Goal: Obtain resource: Obtain resource

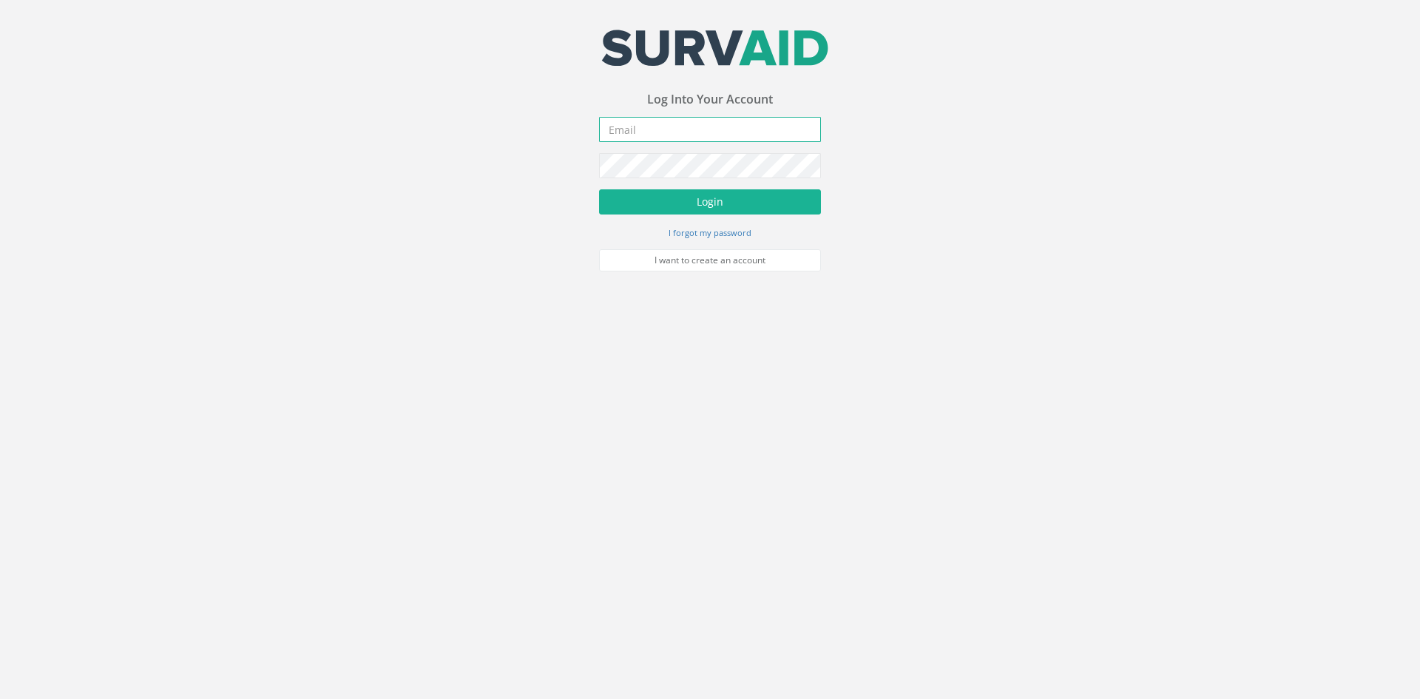
click at [644, 132] on input "email" at bounding box center [710, 129] width 222 height 25
type input "[PERSON_NAME][EMAIL_ADDRESS][DOMAIN_NAME]"
click at [599, 189] on button "Login" at bounding box center [710, 201] width 222 height 25
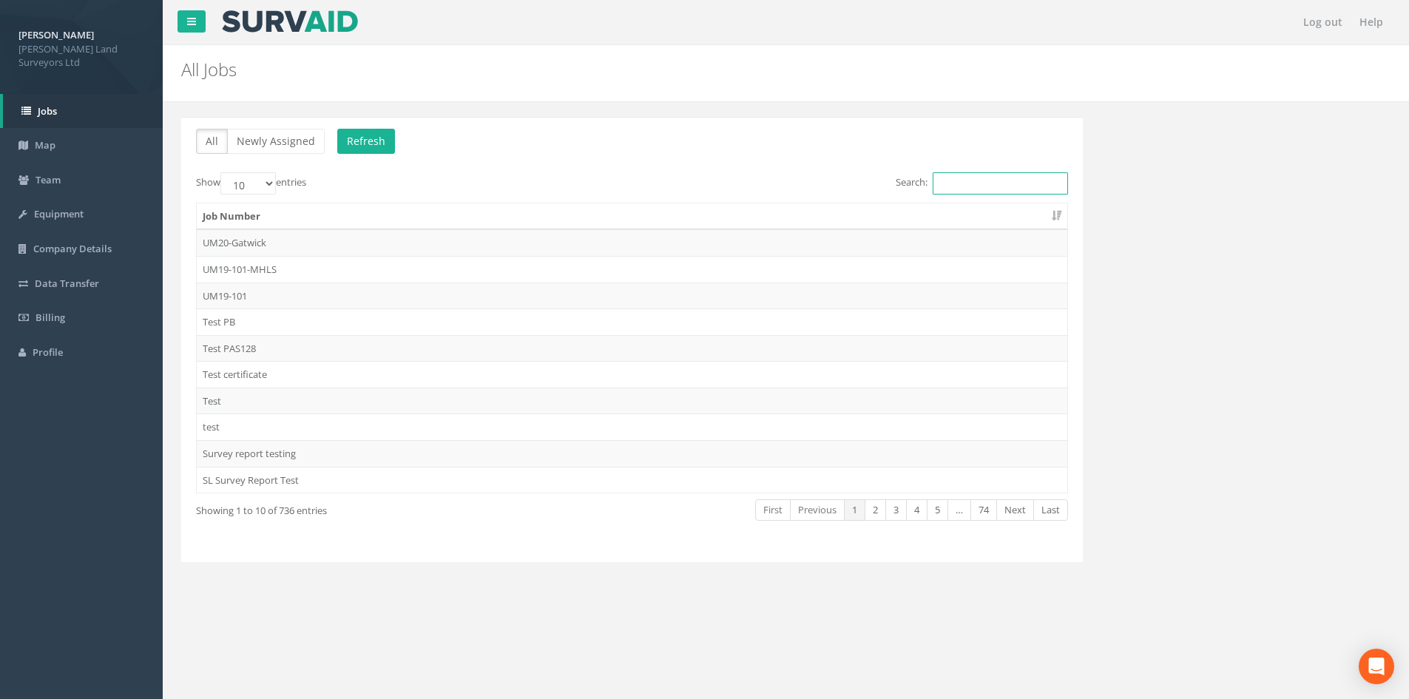
click at [952, 183] on input "Search:" at bounding box center [1000, 183] width 135 height 22
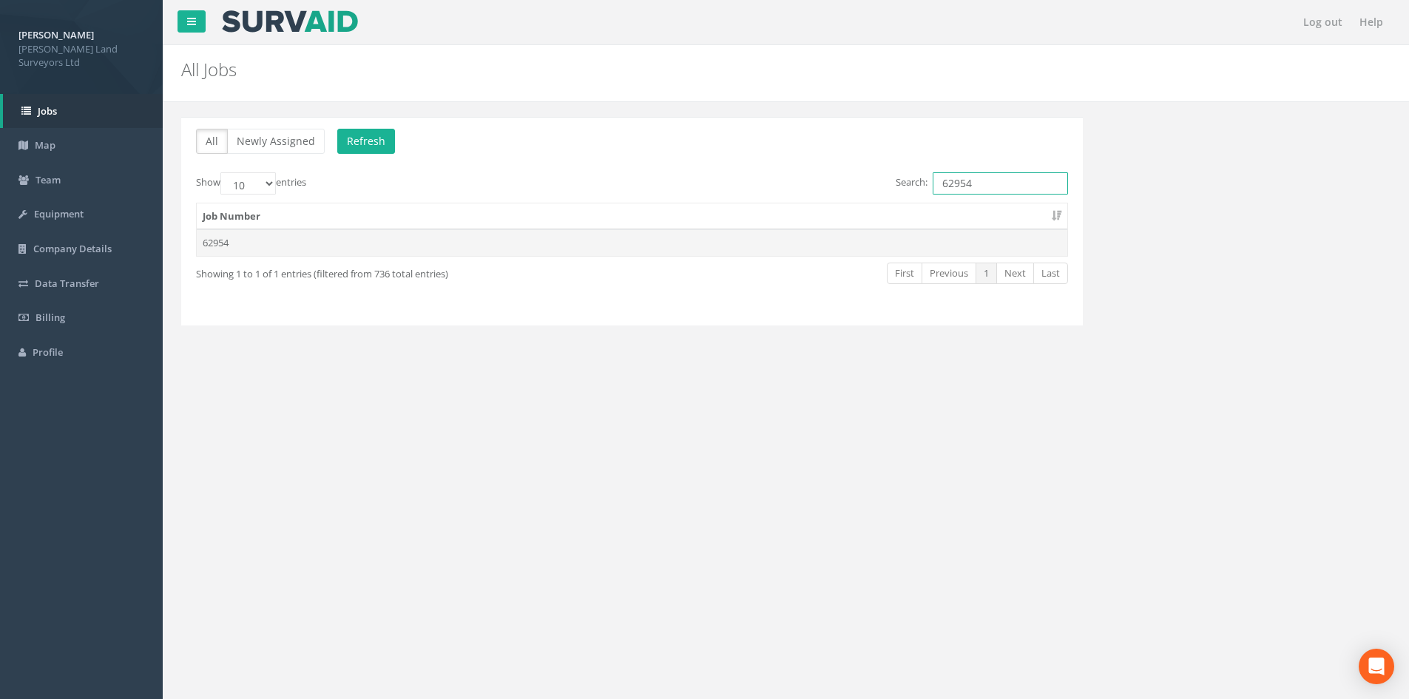
type input "62954"
click at [213, 237] on td "62954" at bounding box center [632, 242] width 871 height 27
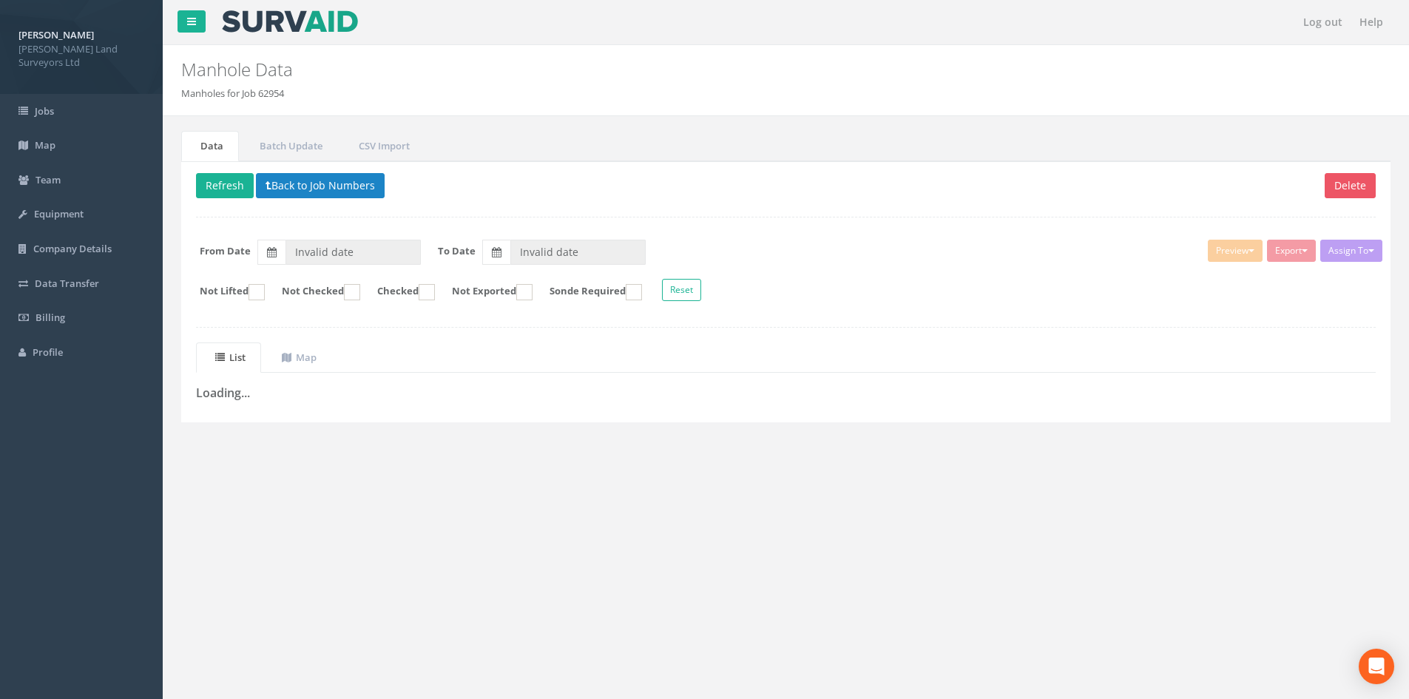
type input "[DATE]"
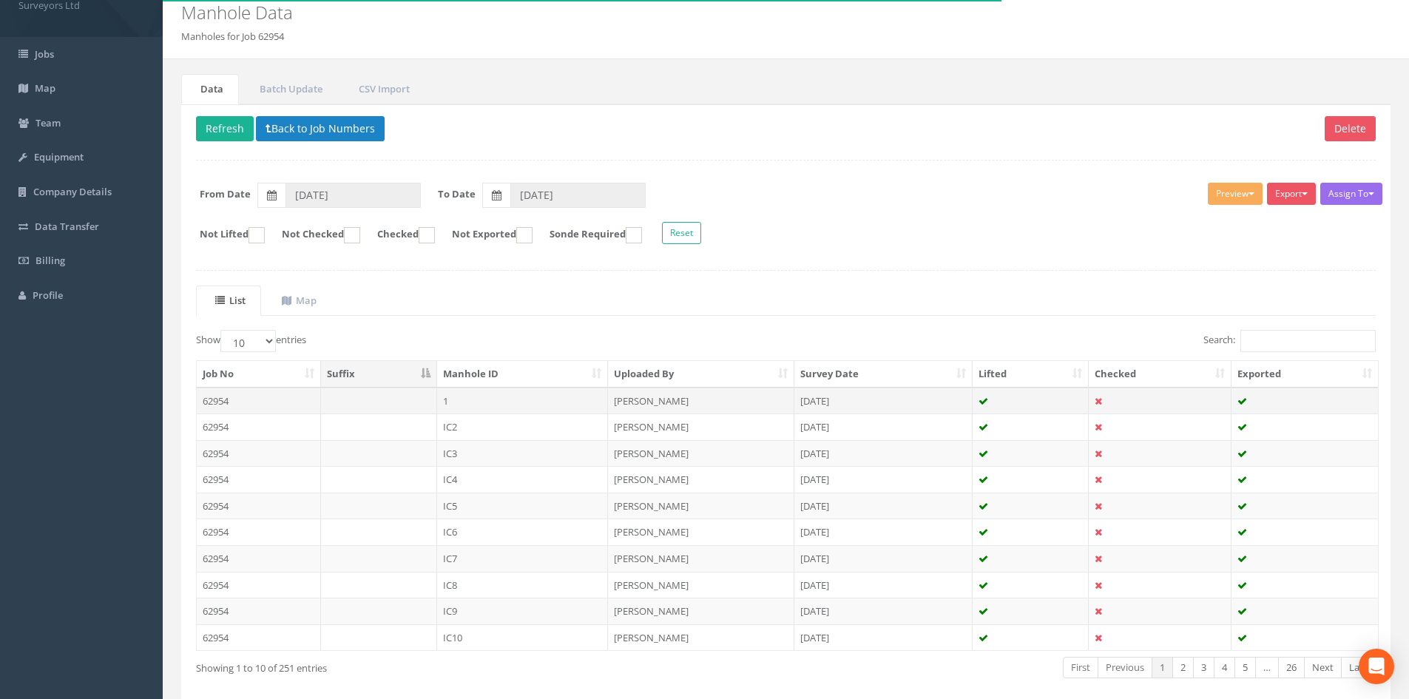
scroll to position [126, 0]
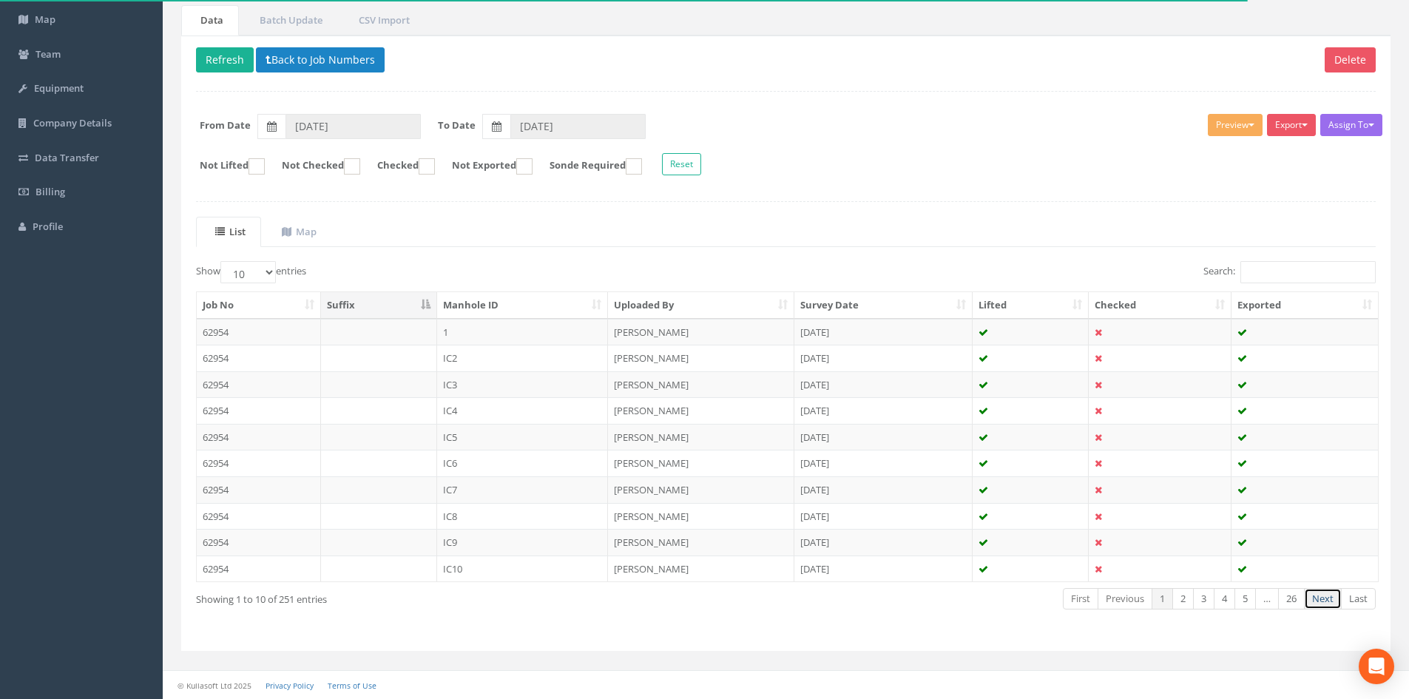
click at [1323, 599] on link "Next" at bounding box center [1323, 598] width 38 height 21
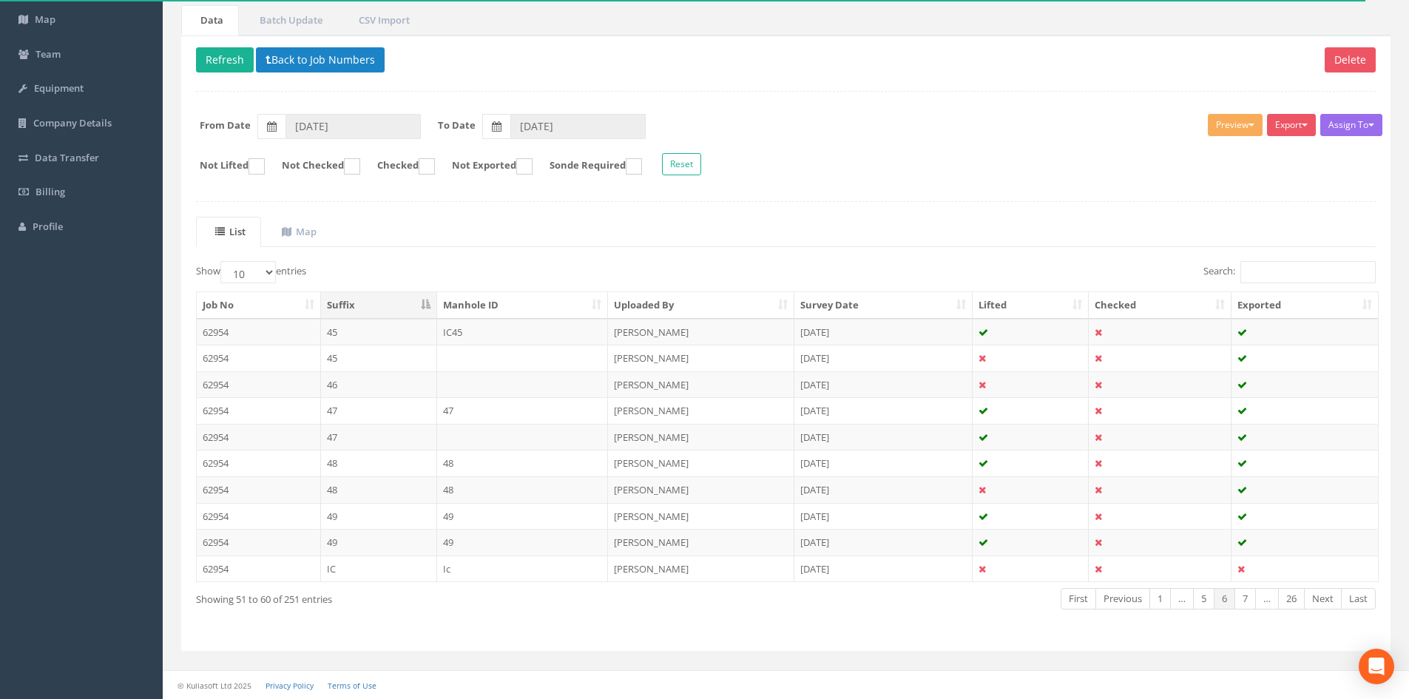
click at [1323, 599] on link "Next" at bounding box center [1323, 598] width 38 height 21
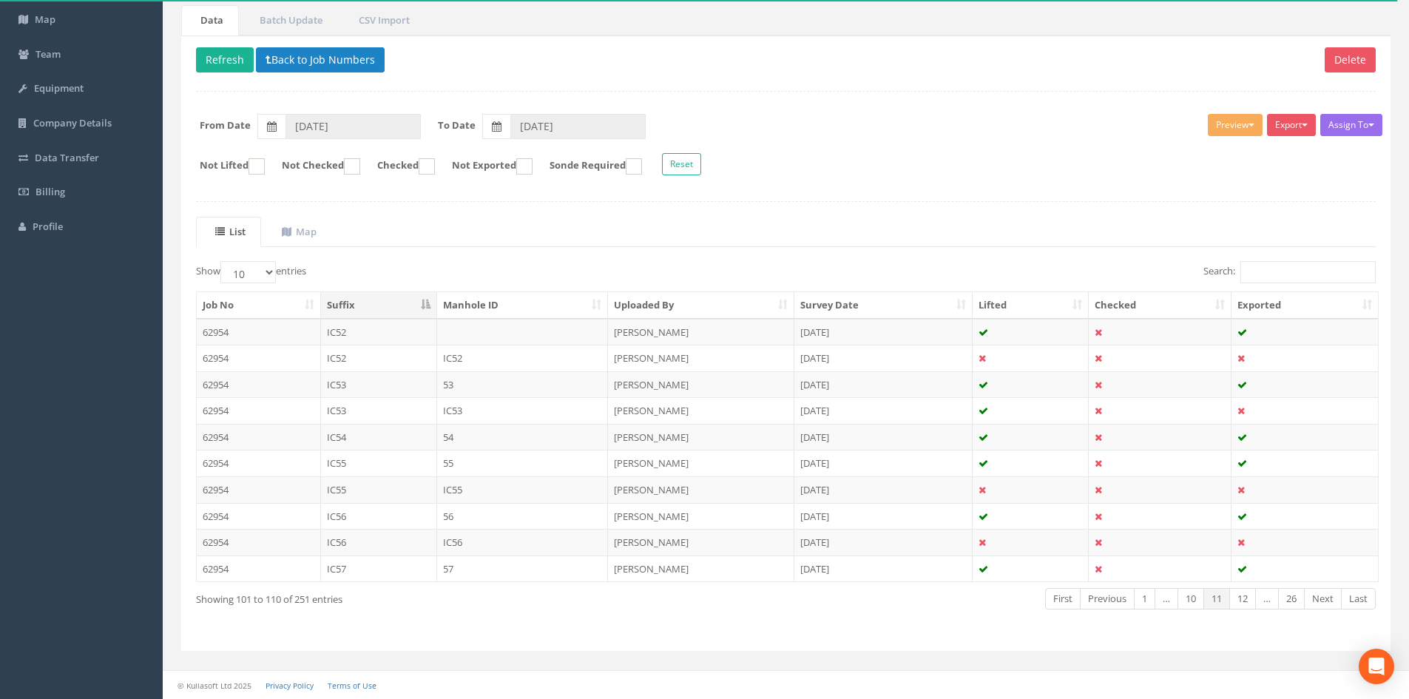
click at [1323, 599] on link "Next" at bounding box center [1323, 598] width 38 height 21
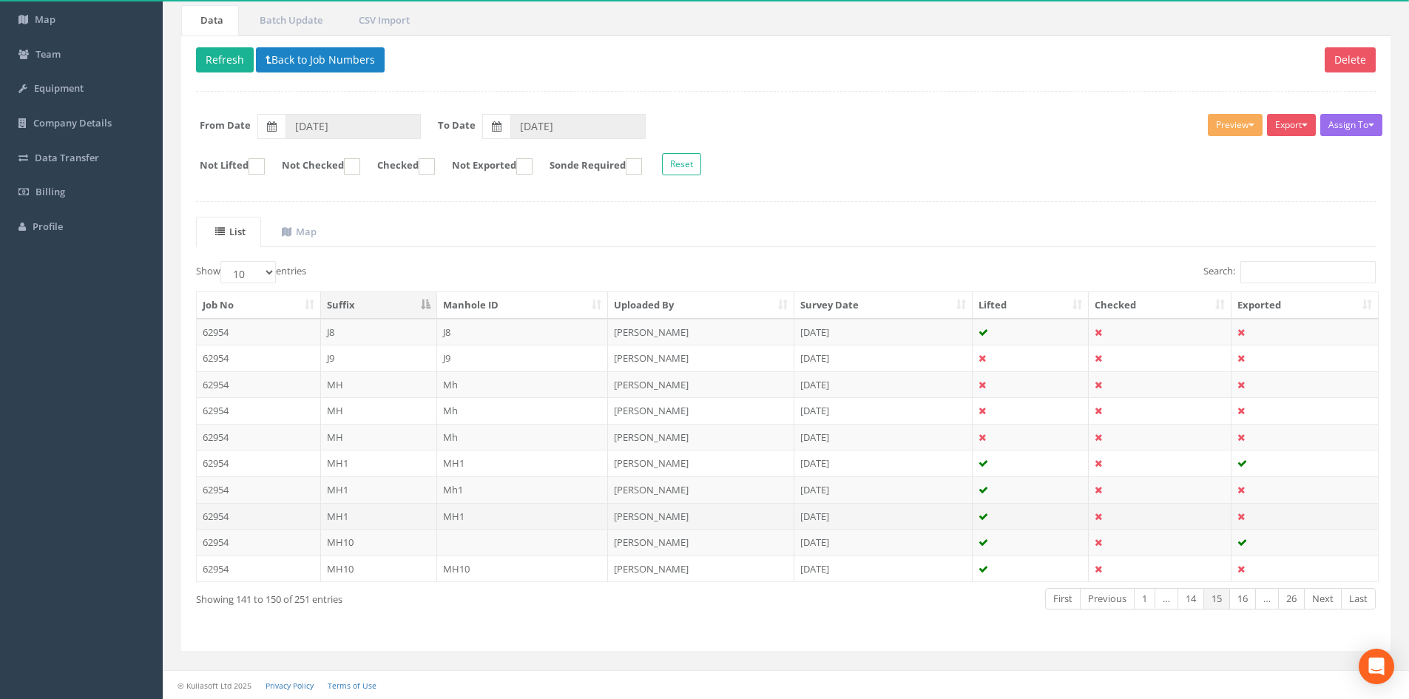
click at [455, 517] on td "MH1" at bounding box center [523, 516] width 172 height 27
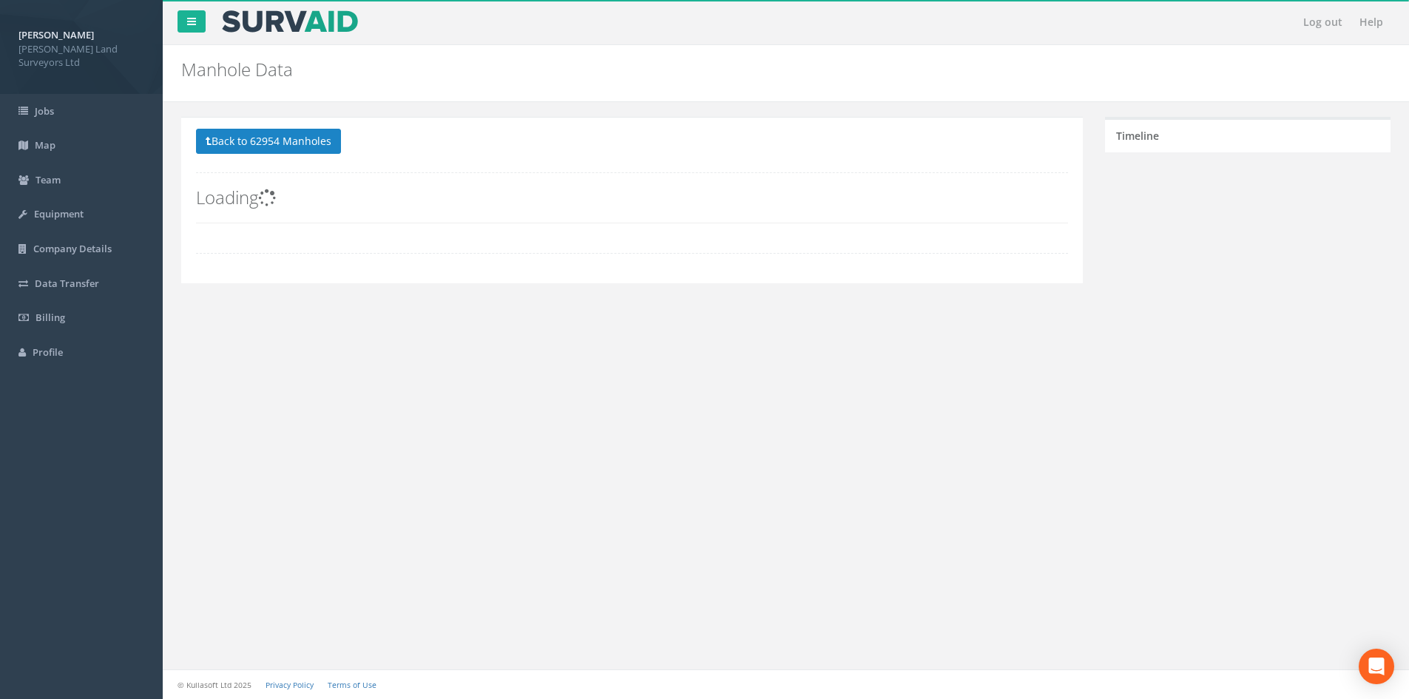
scroll to position [0, 0]
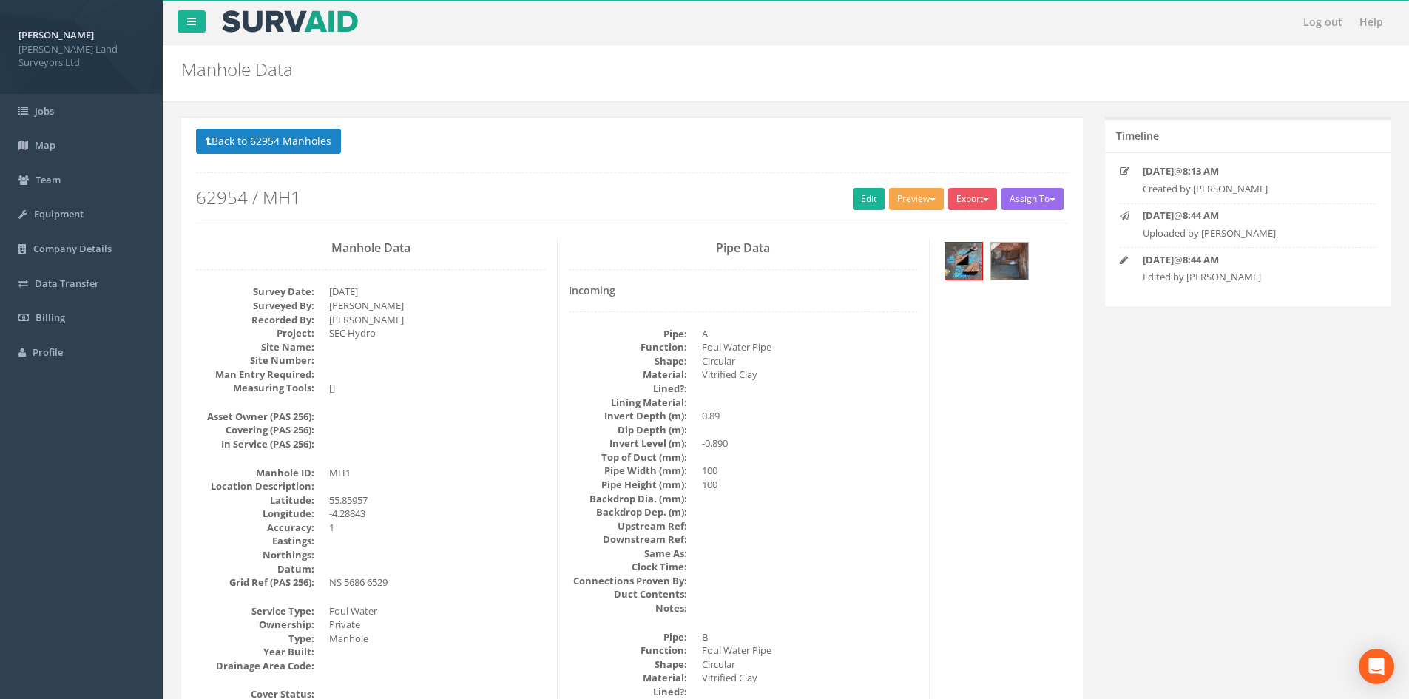
click at [922, 204] on button "Preview" at bounding box center [916, 199] width 55 height 22
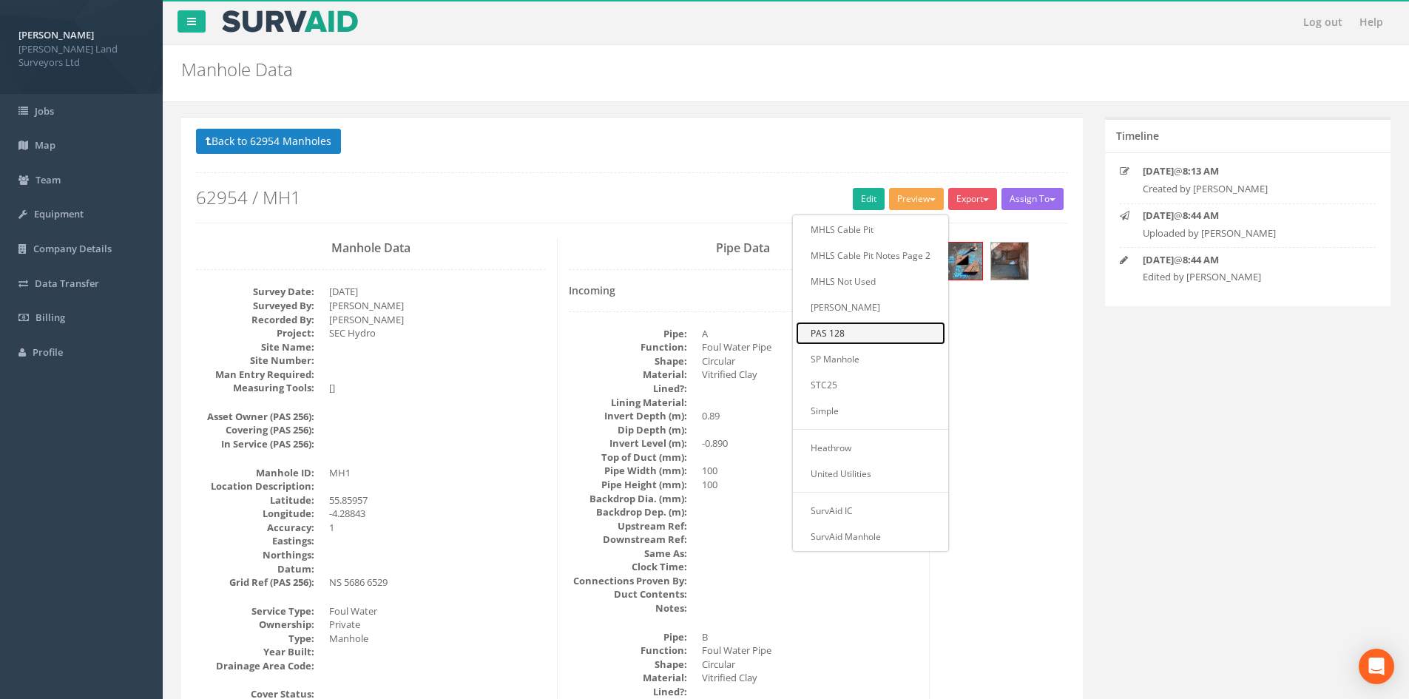
click at [822, 331] on link "PAS 128" at bounding box center [870, 333] width 149 height 23
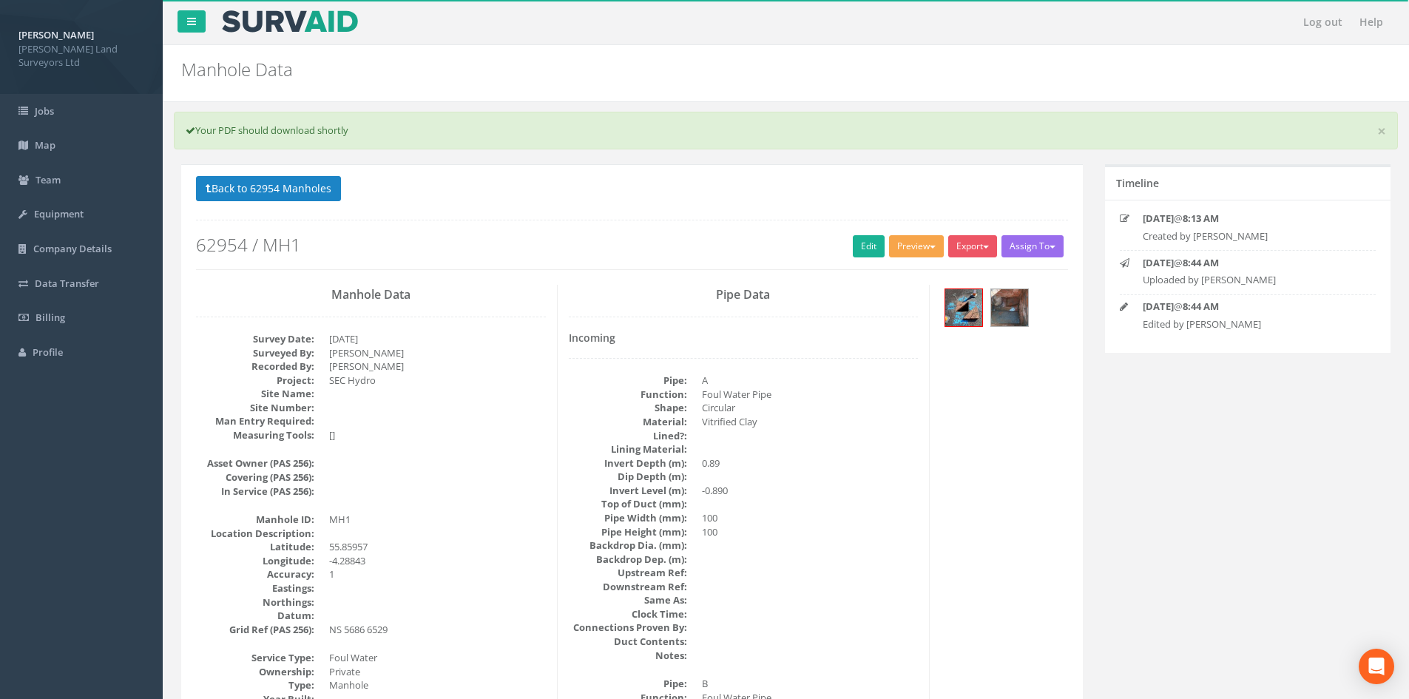
click at [922, 246] on button "Preview" at bounding box center [916, 246] width 55 height 22
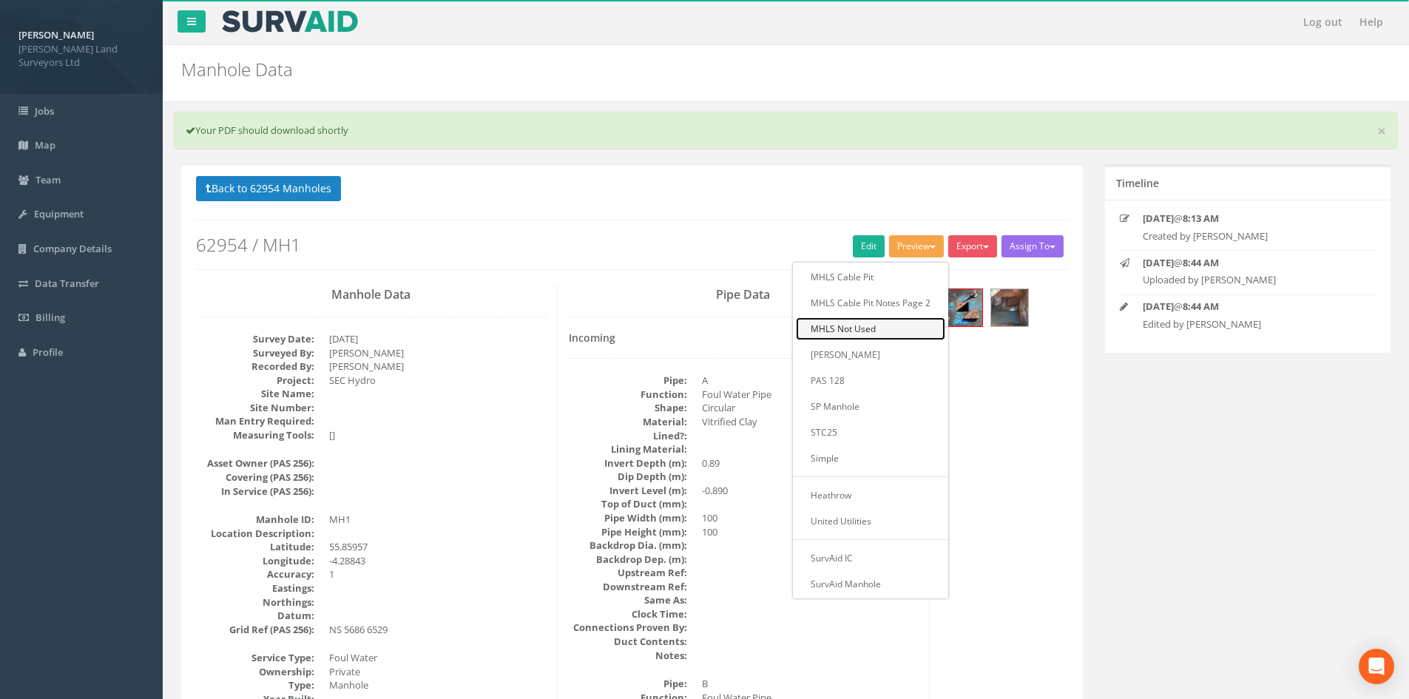
click at [860, 325] on link "MHLS Not Used" at bounding box center [870, 328] width 149 height 23
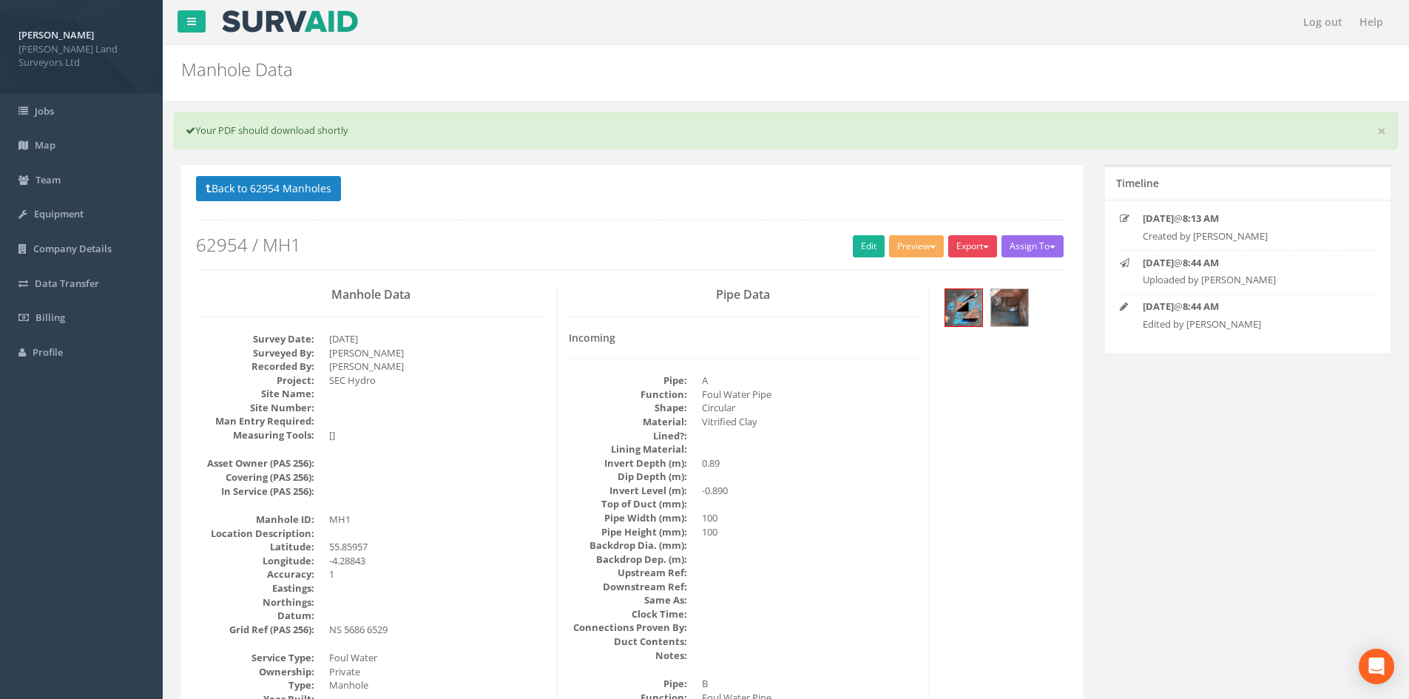
click at [976, 248] on button "Export" at bounding box center [972, 246] width 49 height 22
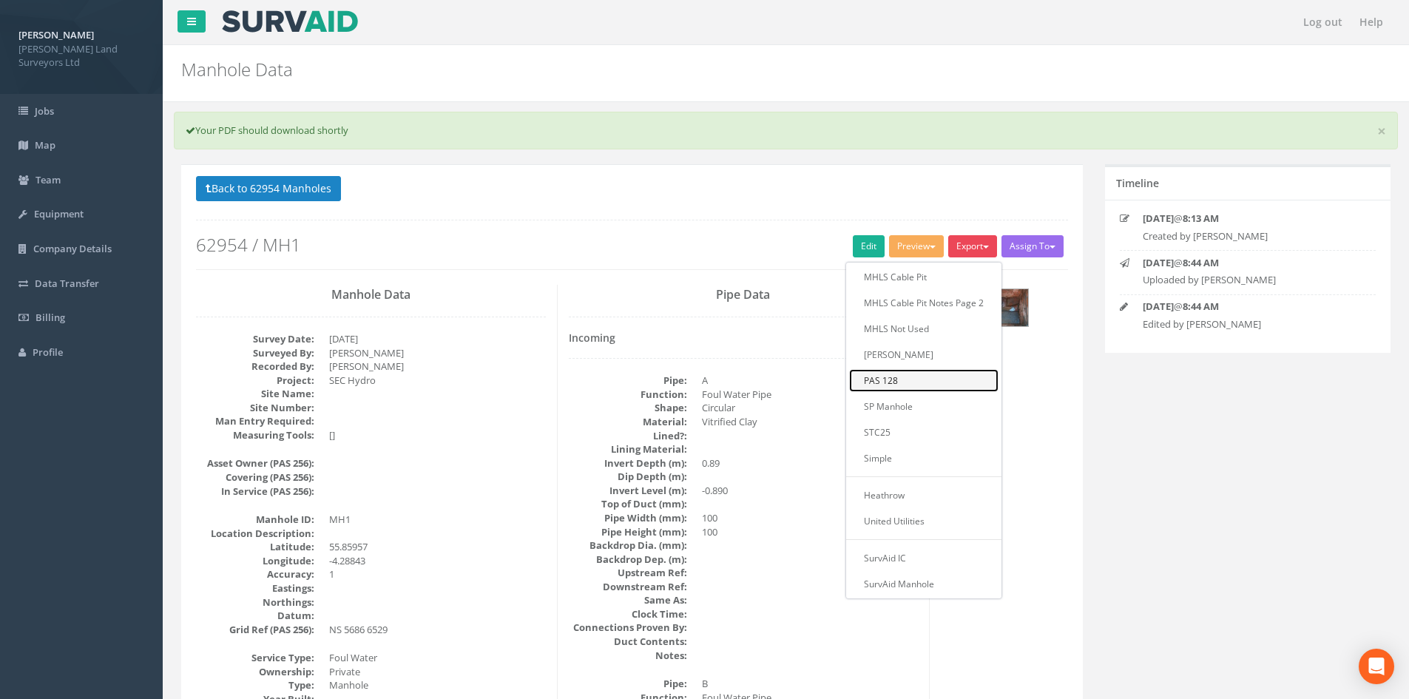
click at [903, 382] on link "PAS 128" at bounding box center [923, 380] width 149 height 23
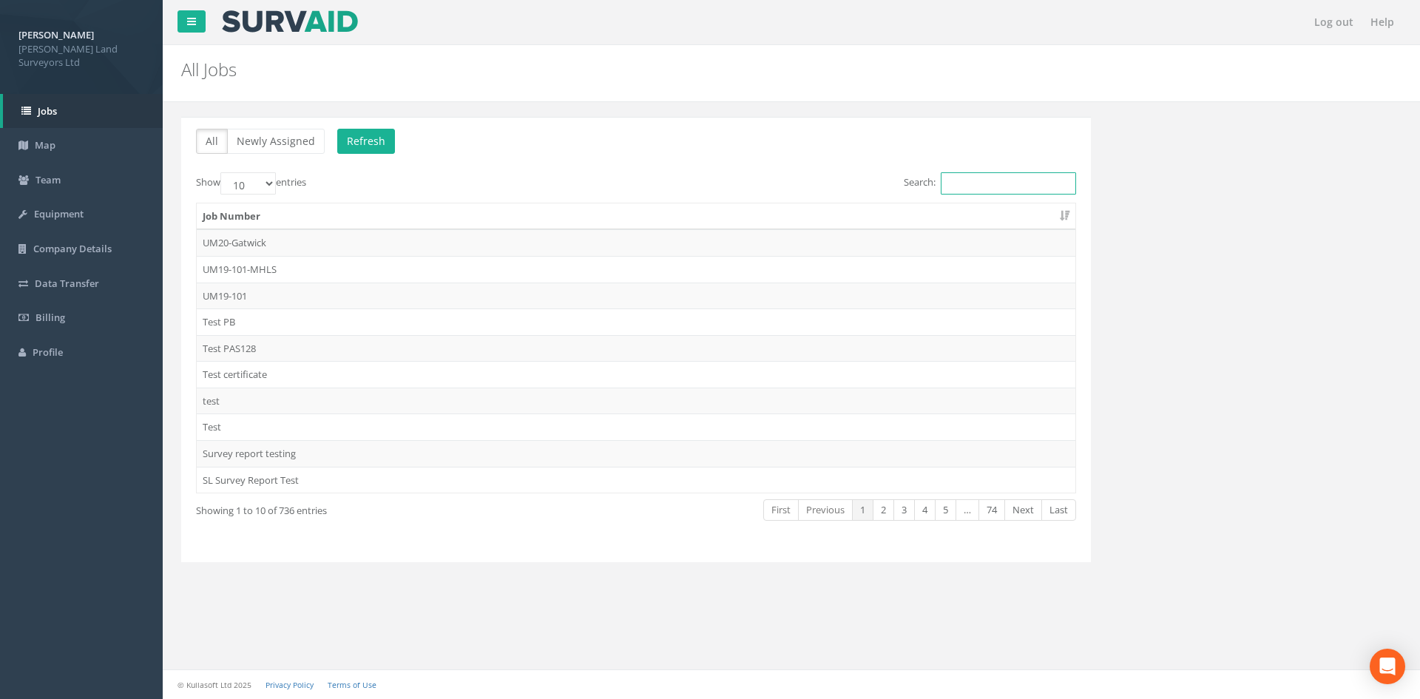
click at [975, 185] on input "Search:" at bounding box center [1008, 183] width 135 height 22
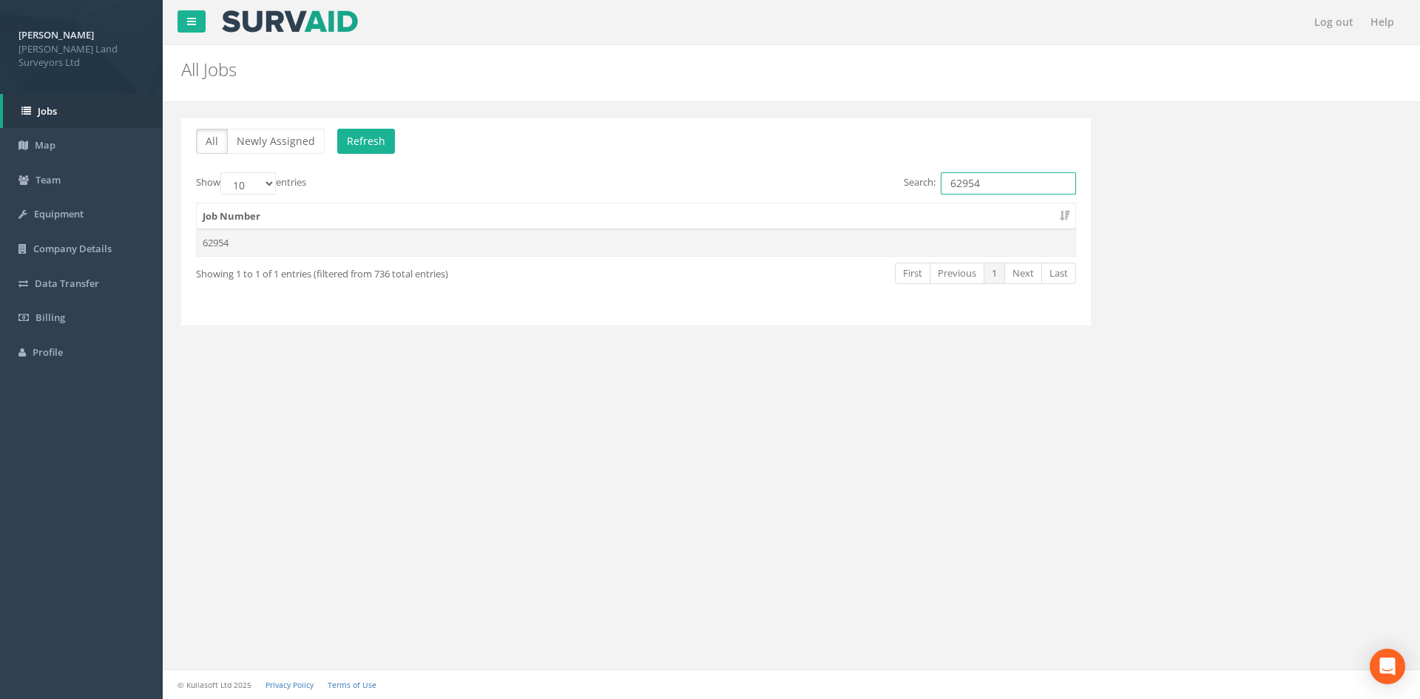
type input "62954"
click at [214, 242] on td "62954" at bounding box center [636, 242] width 879 height 27
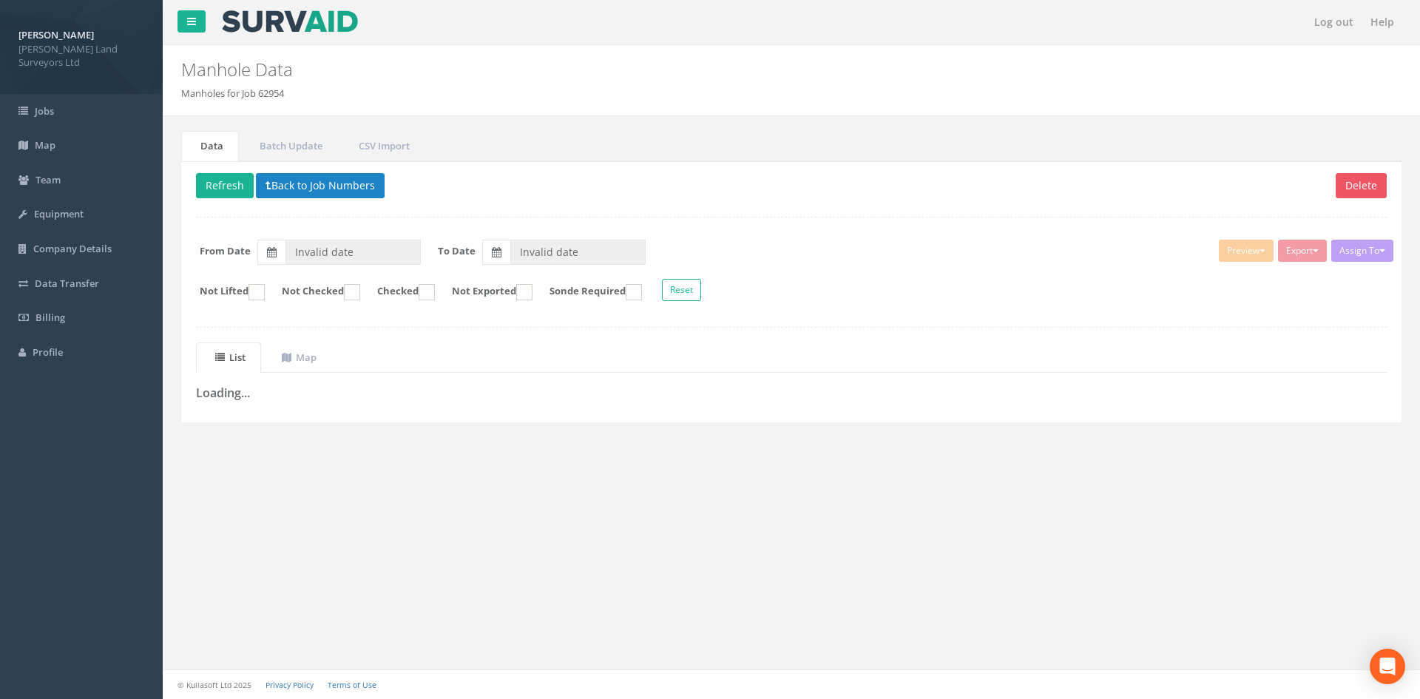
type input "[DATE]"
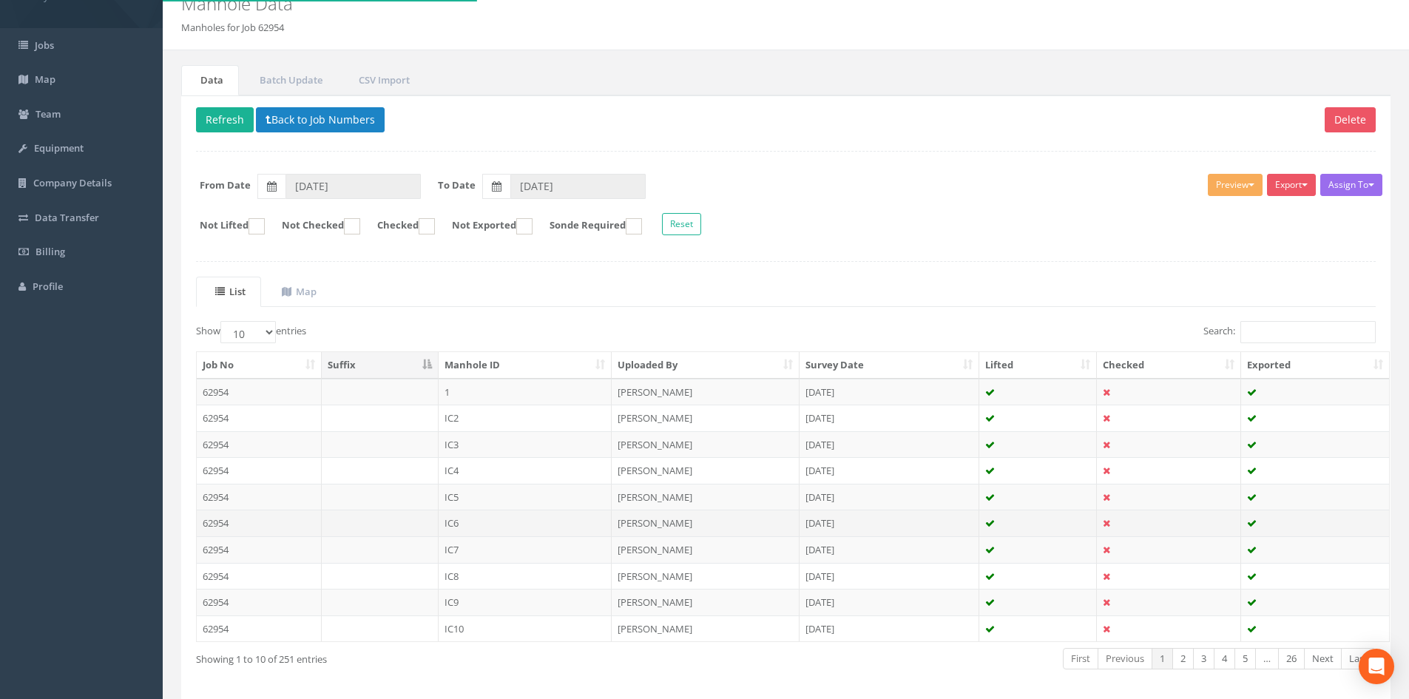
scroll to position [126, 0]
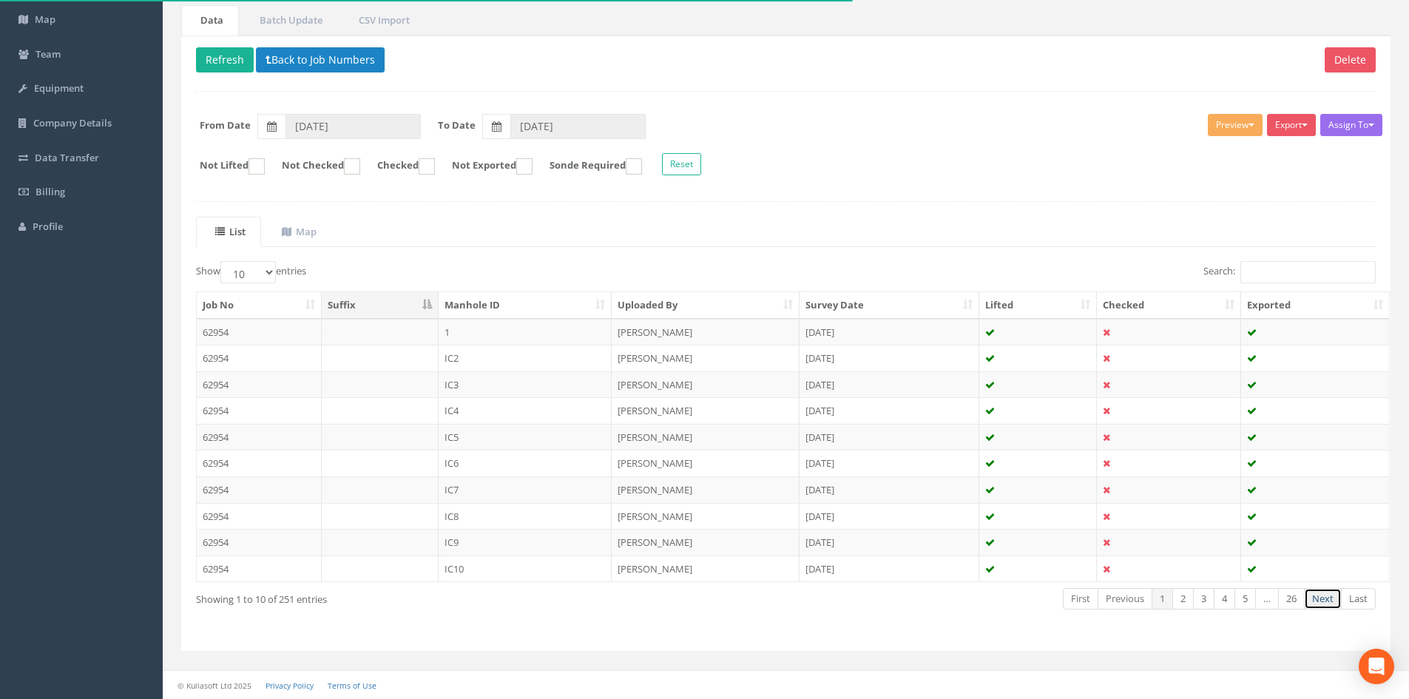
click at [1318, 596] on link "Next" at bounding box center [1323, 598] width 38 height 21
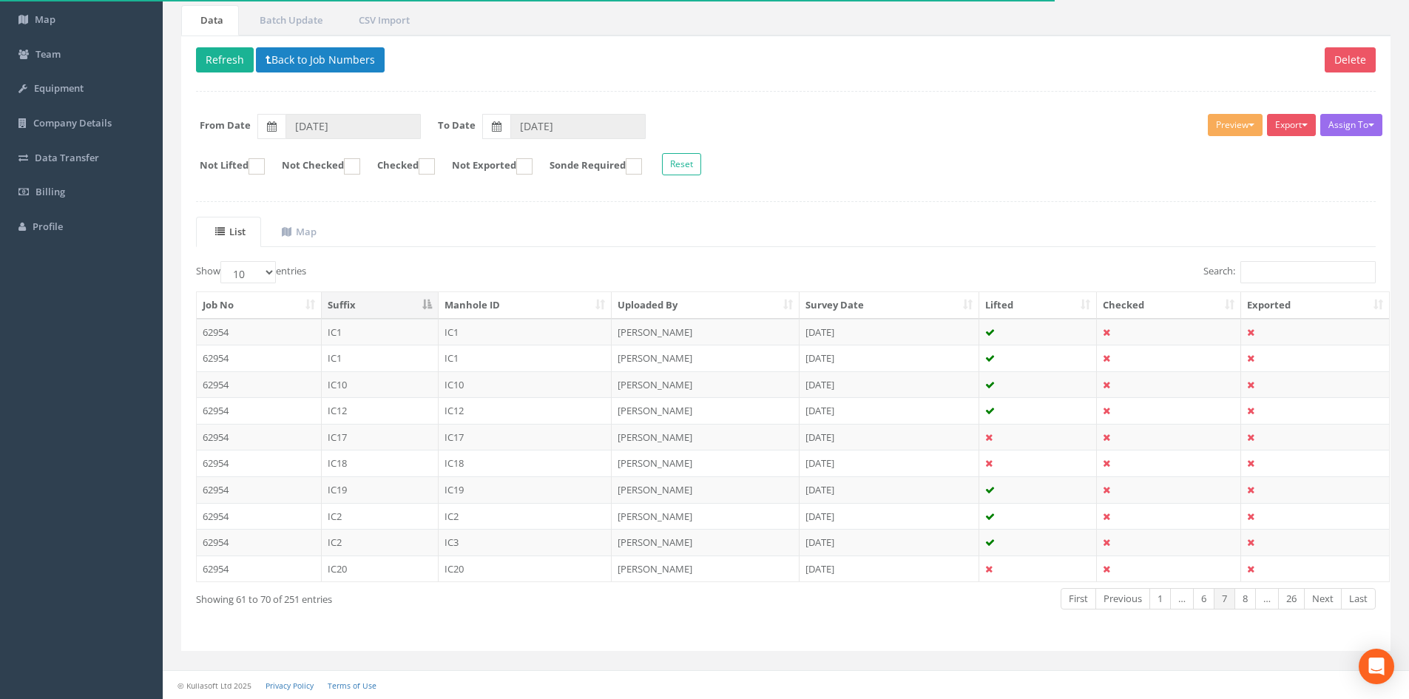
click at [1318, 596] on link "Next" at bounding box center [1323, 598] width 38 height 21
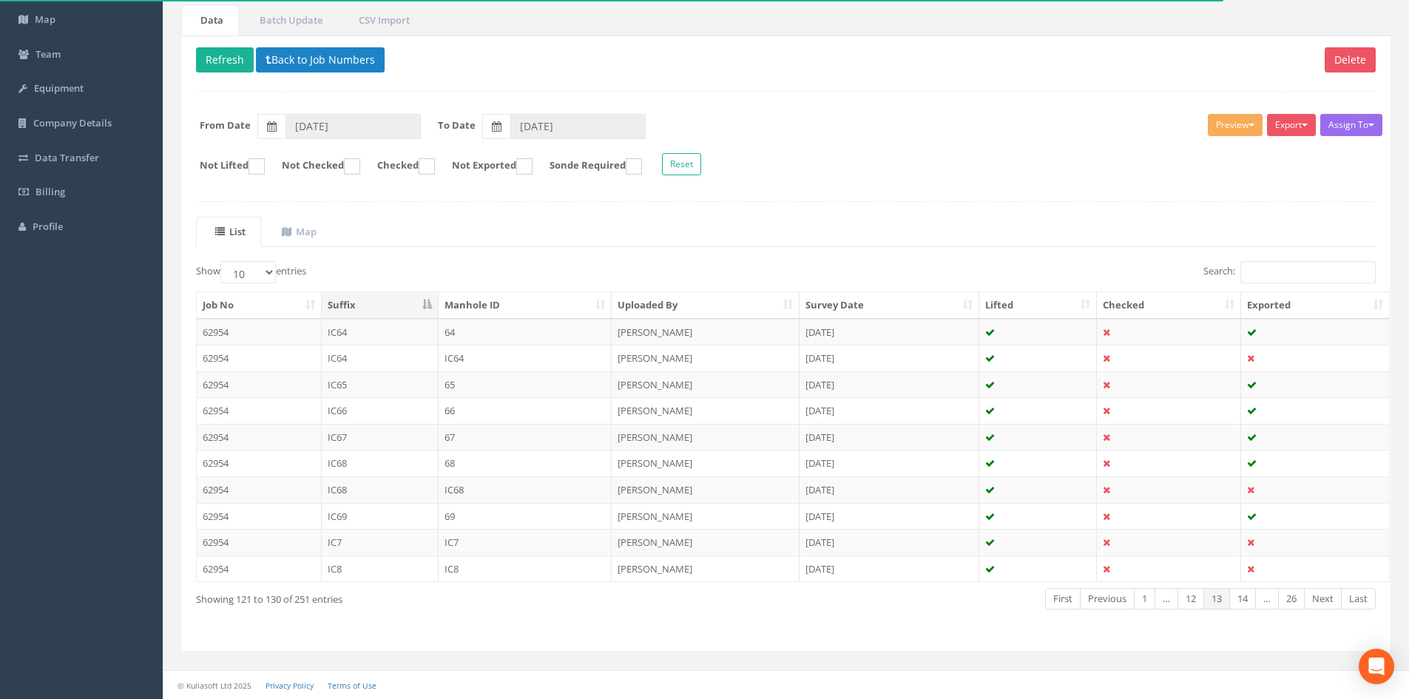
click at [1318, 596] on link "Next" at bounding box center [1323, 598] width 38 height 21
click at [1107, 600] on link "Previous" at bounding box center [1107, 598] width 55 height 21
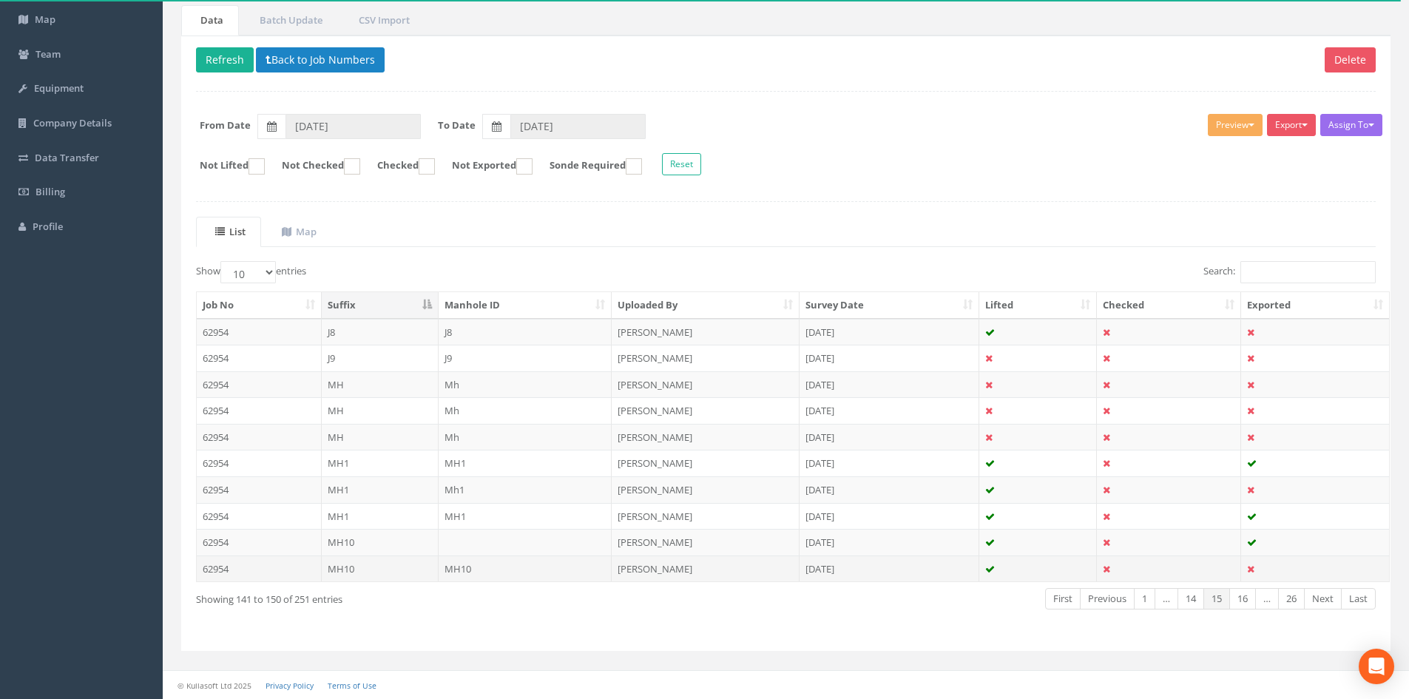
click at [461, 567] on td "MH10" at bounding box center [526, 569] width 174 height 27
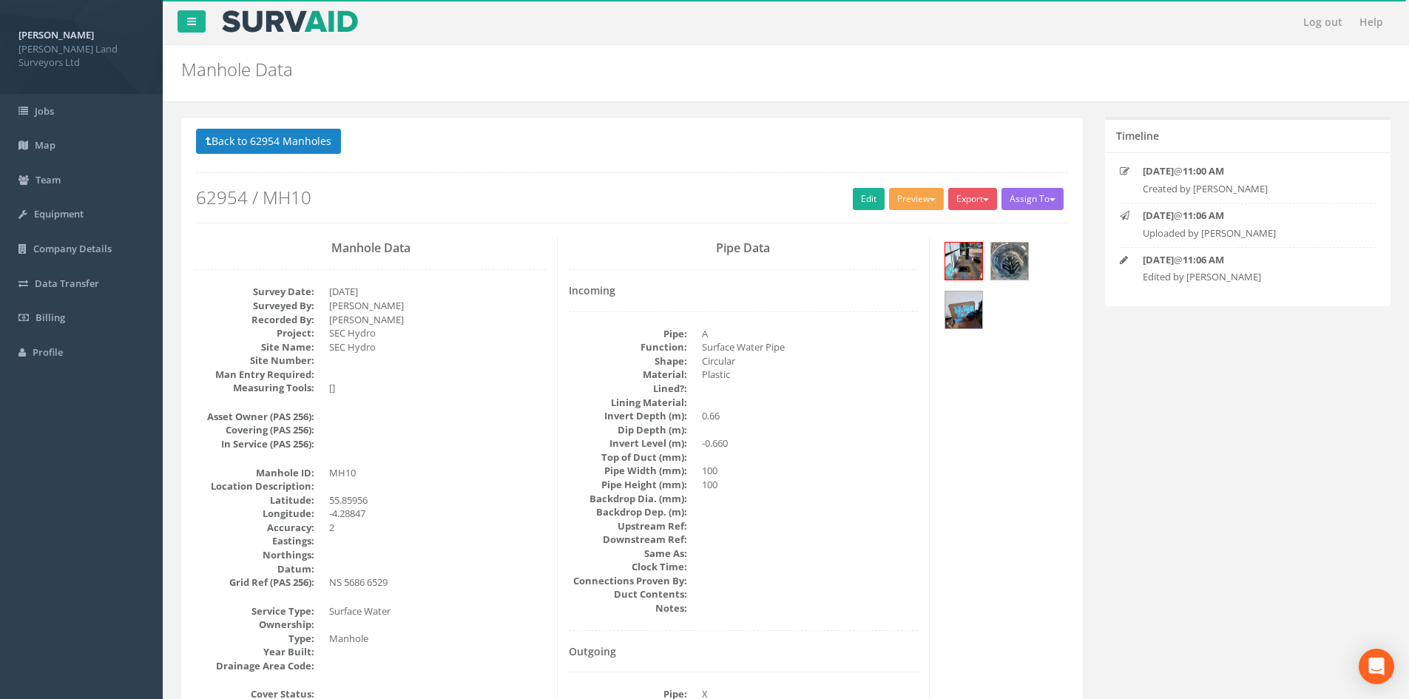
click at [920, 206] on button "Preview" at bounding box center [916, 199] width 55 height 22
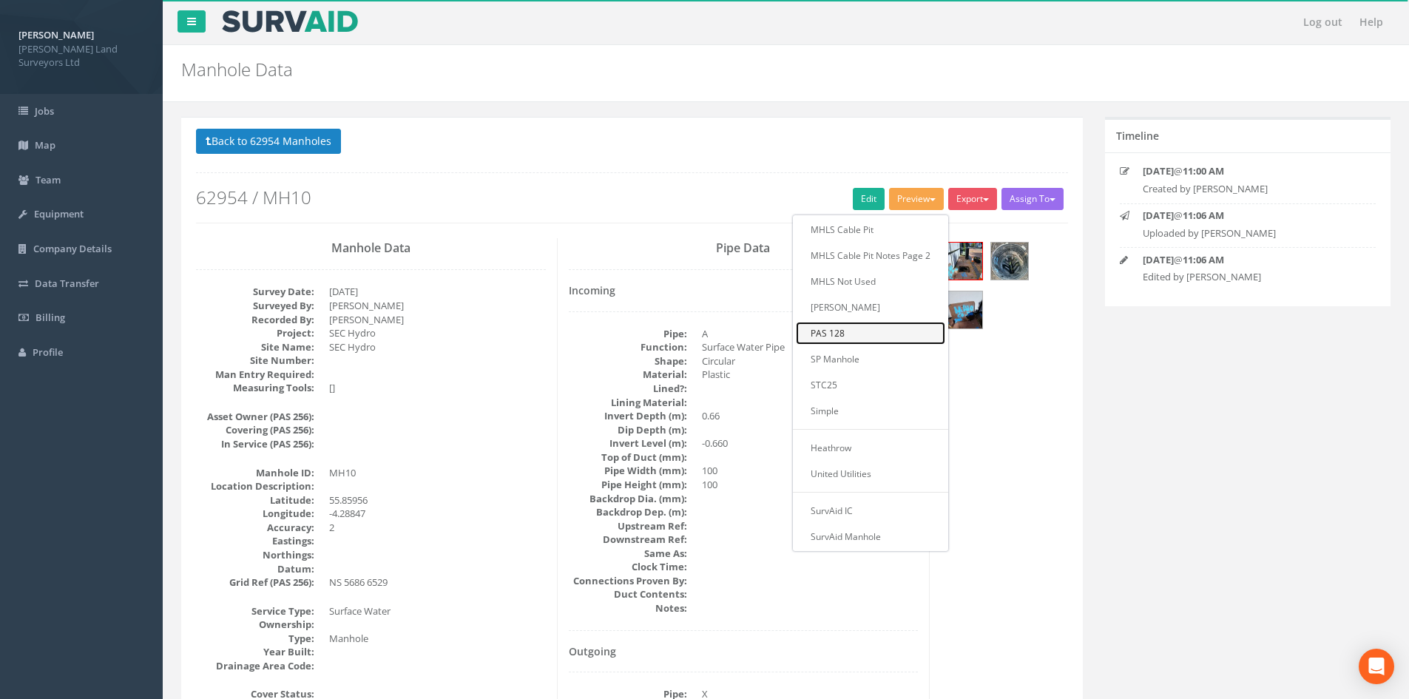
click at [844, 333] on link "PAS 128" at bounding box center [870, 333] width 149 height 23
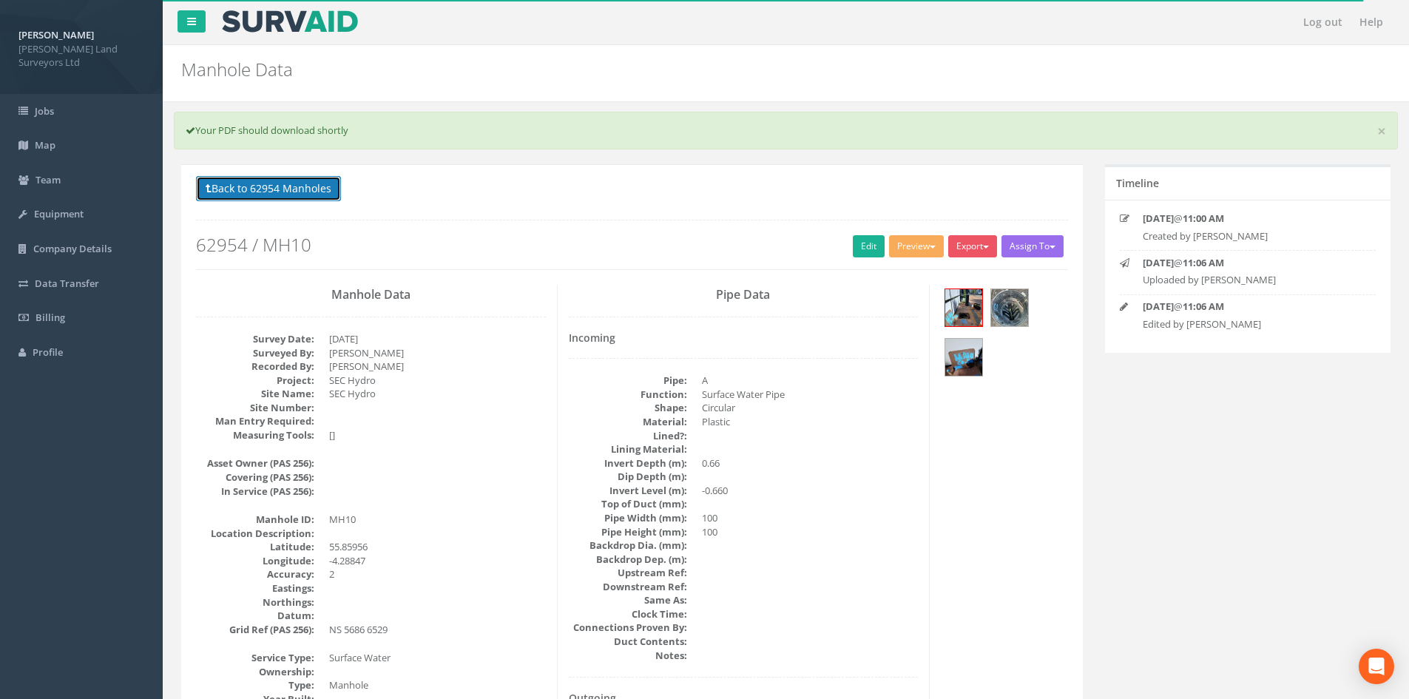
click at [271, 185] on button "Back to 62954 Manholes" at bounding box center [268, 188] width 145 height 25
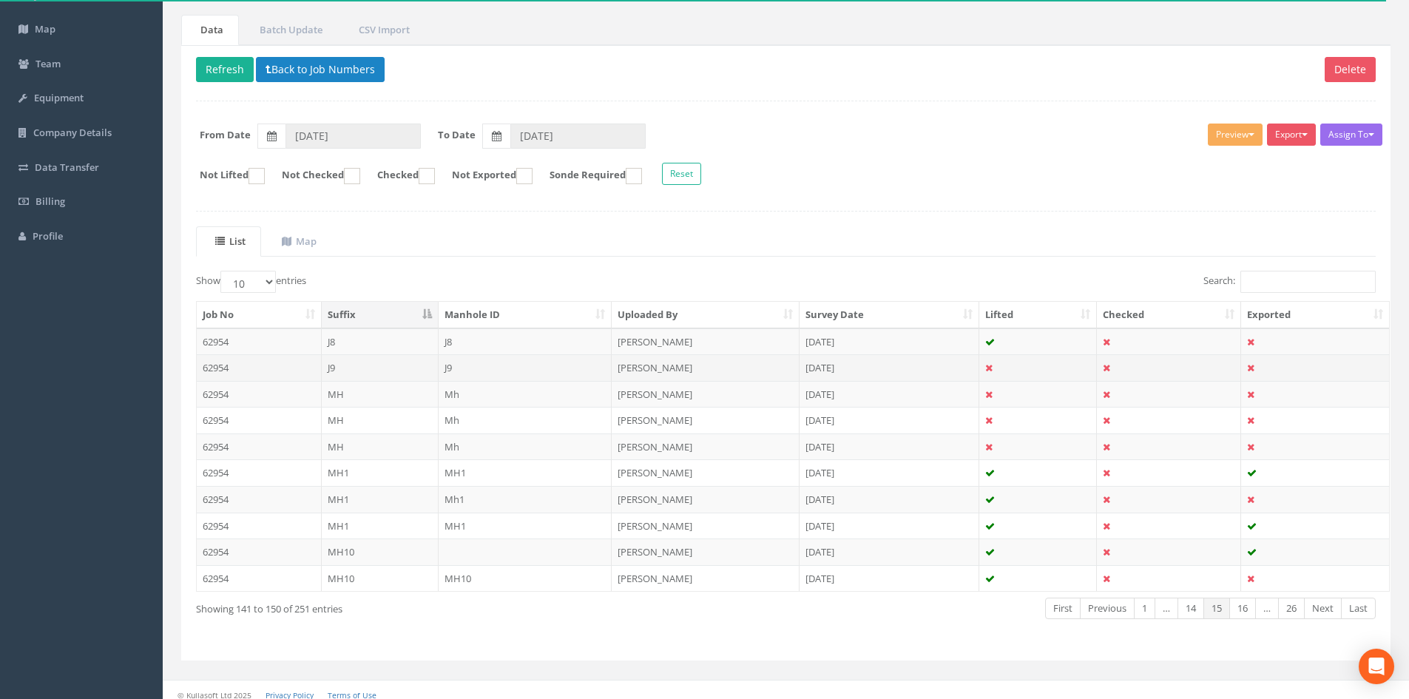
scroll to position [126, 0]
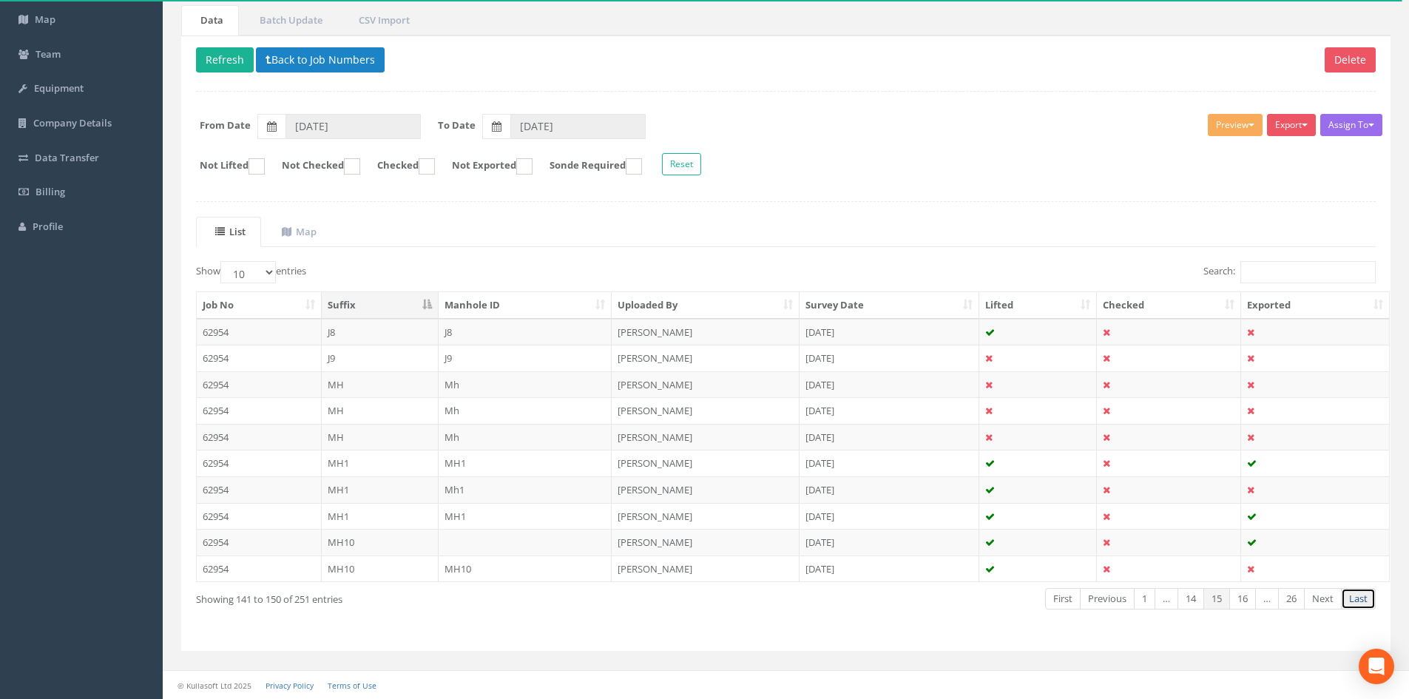
click at [1360, 601] on link "Last" at bounding box center [1358, 598] width 35 height 21
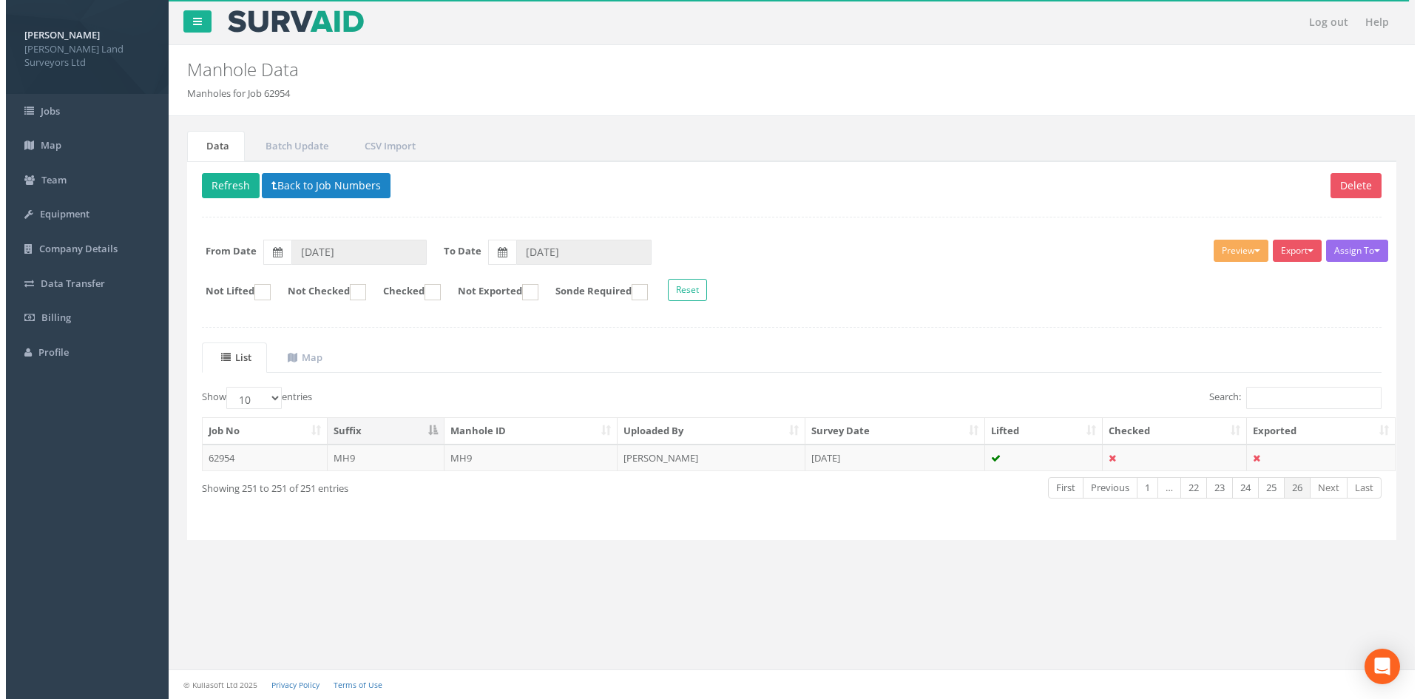
scroll to position [0, 0]
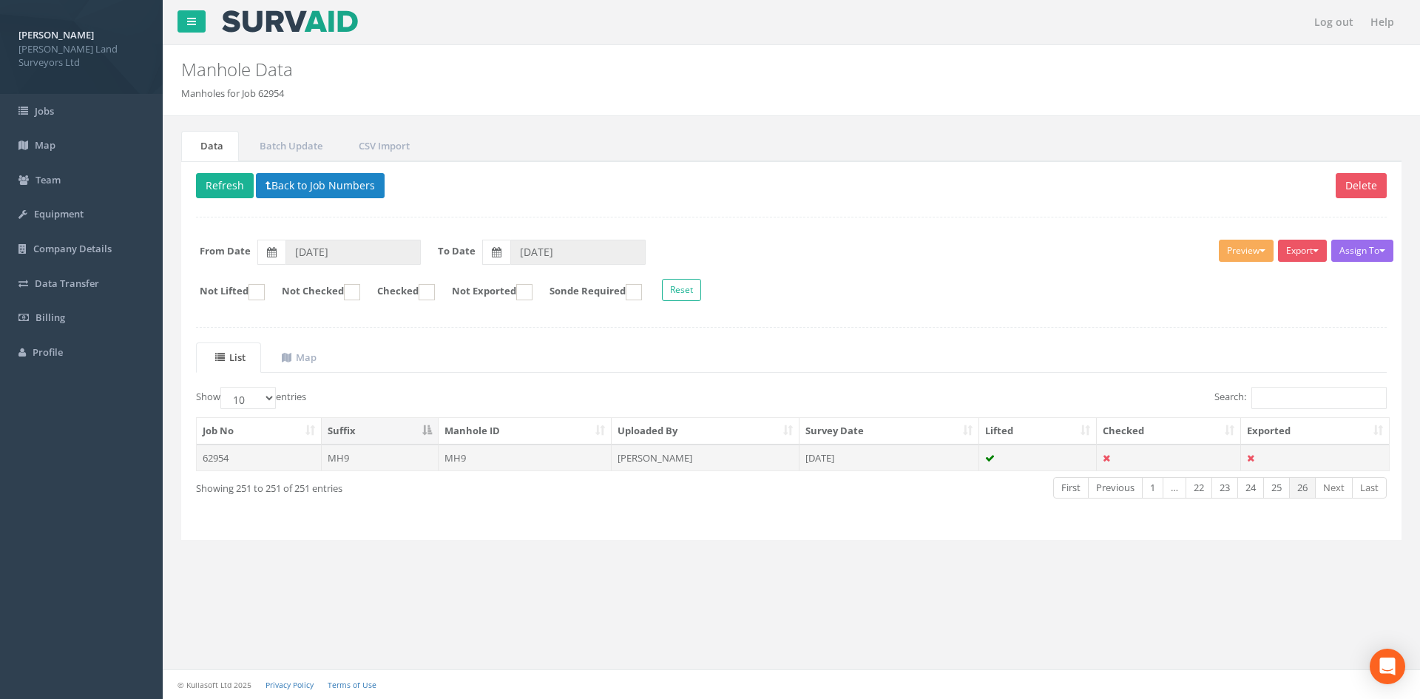
click at [644, 459] on td "[PERSON_NAME]" at bounding box center [706, 458] width 188 height 27
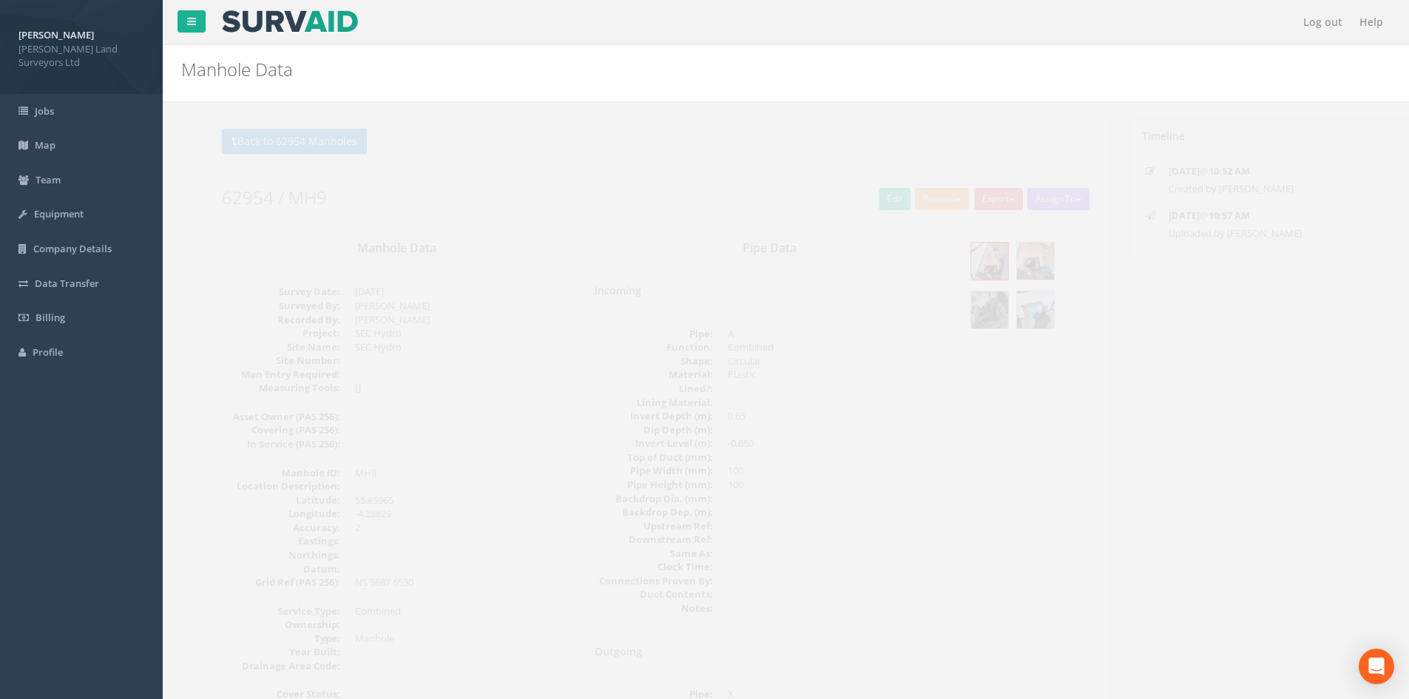
click at [928, 203] on button "Preview" at bounding box center [916, 199] width 55 height 22
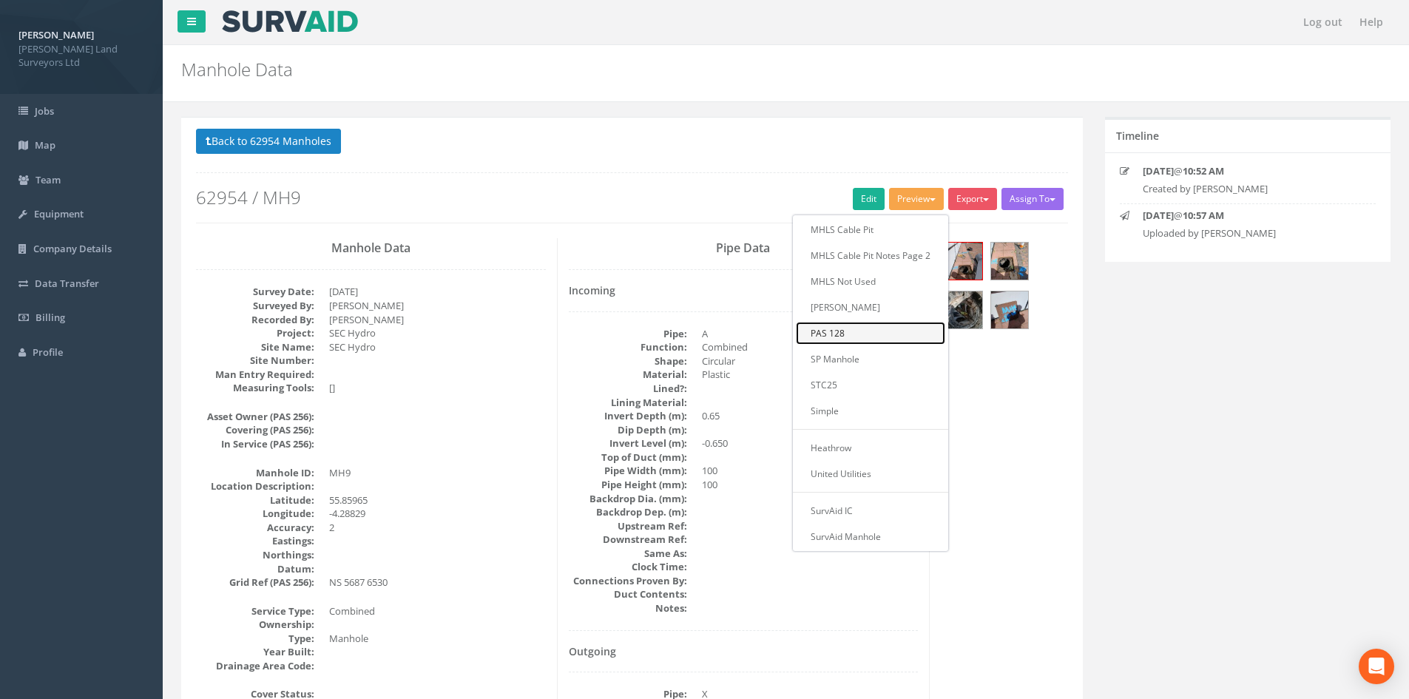
click at [857, 333] on link "PAS 128" at bounding box center [870, 333] width 149 height 23
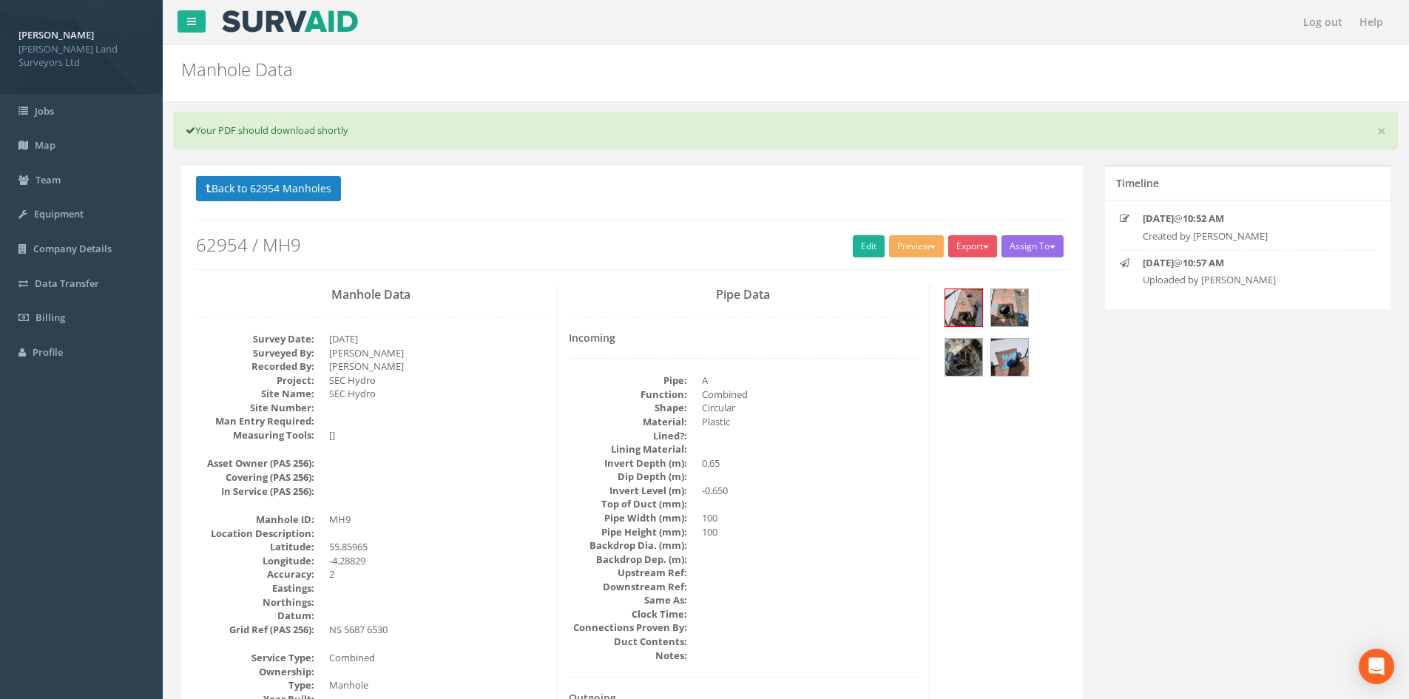
click at [600, 57] on div "Manhole Data Manholes for Job 62954" at bounding box center [683, 65] width 1027 height 41
click at [280, 181] on button "Back to 62954 Manholes" at bounding box center [268, 188] width 145 height 25
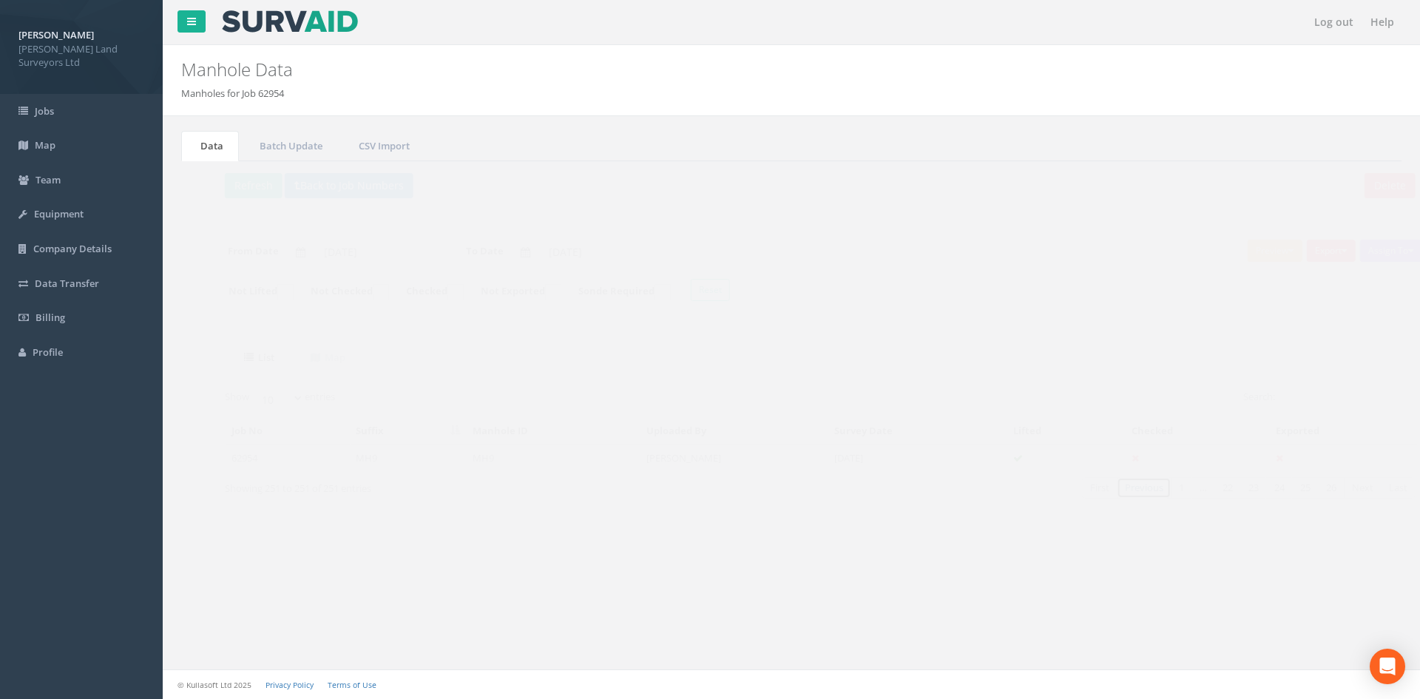
click at [1121, 496] on link "Previous" at bounding box center [1115, 487] width 55 height 21
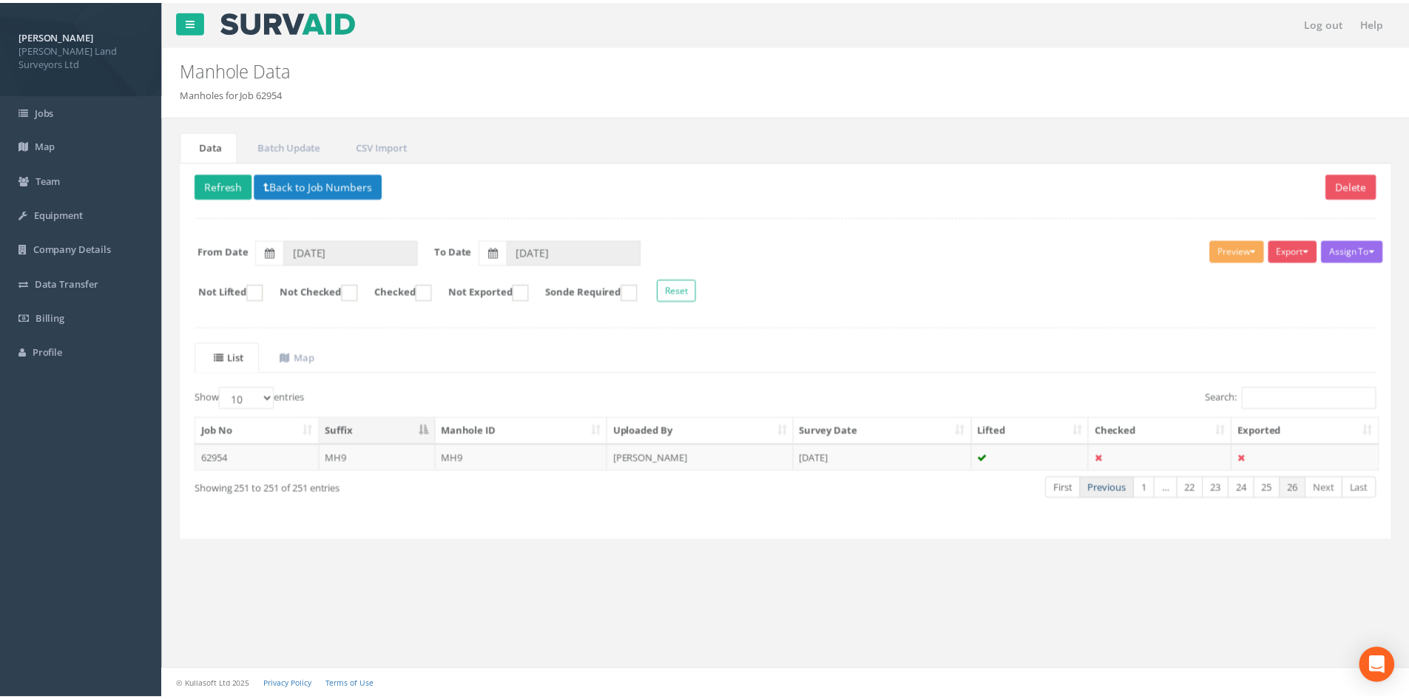
scroll to position [126, 0]
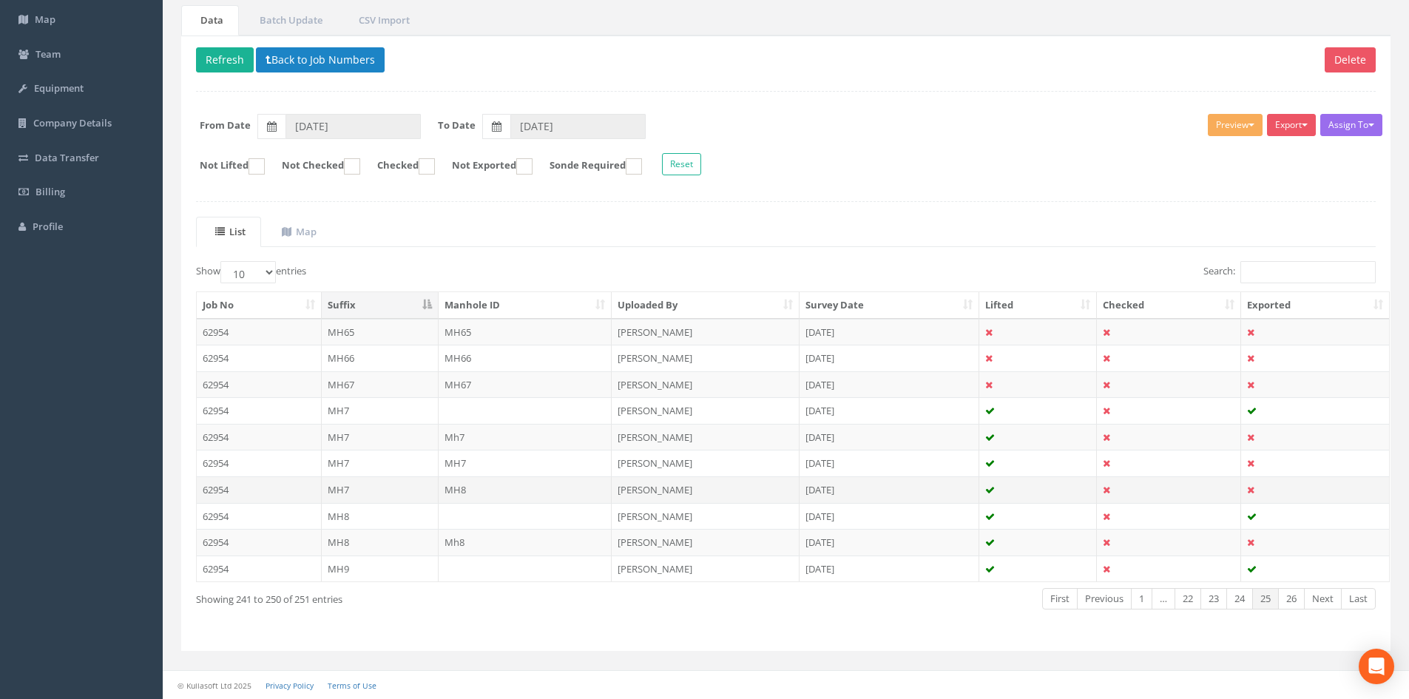
click at [340, 488] on td "MH7" at bounding box center [380, 489] width 117 height 27
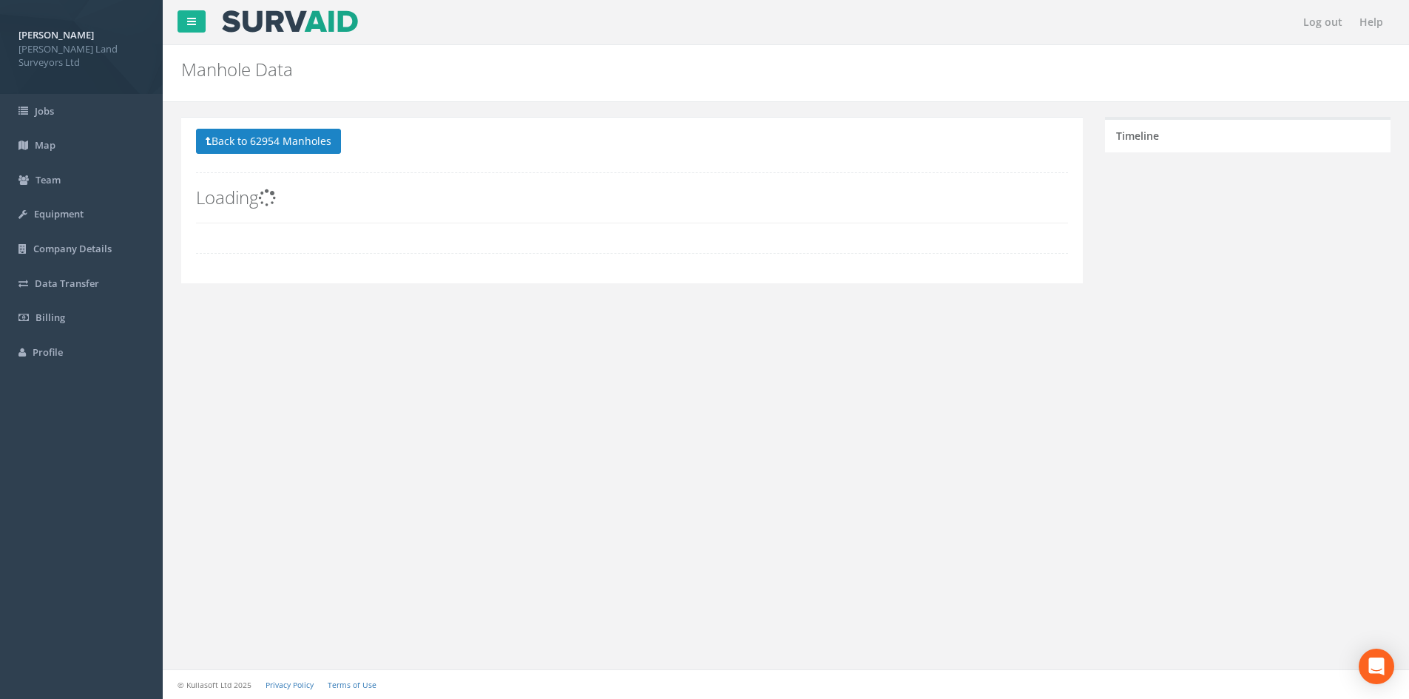
scroll to position [0, 0]
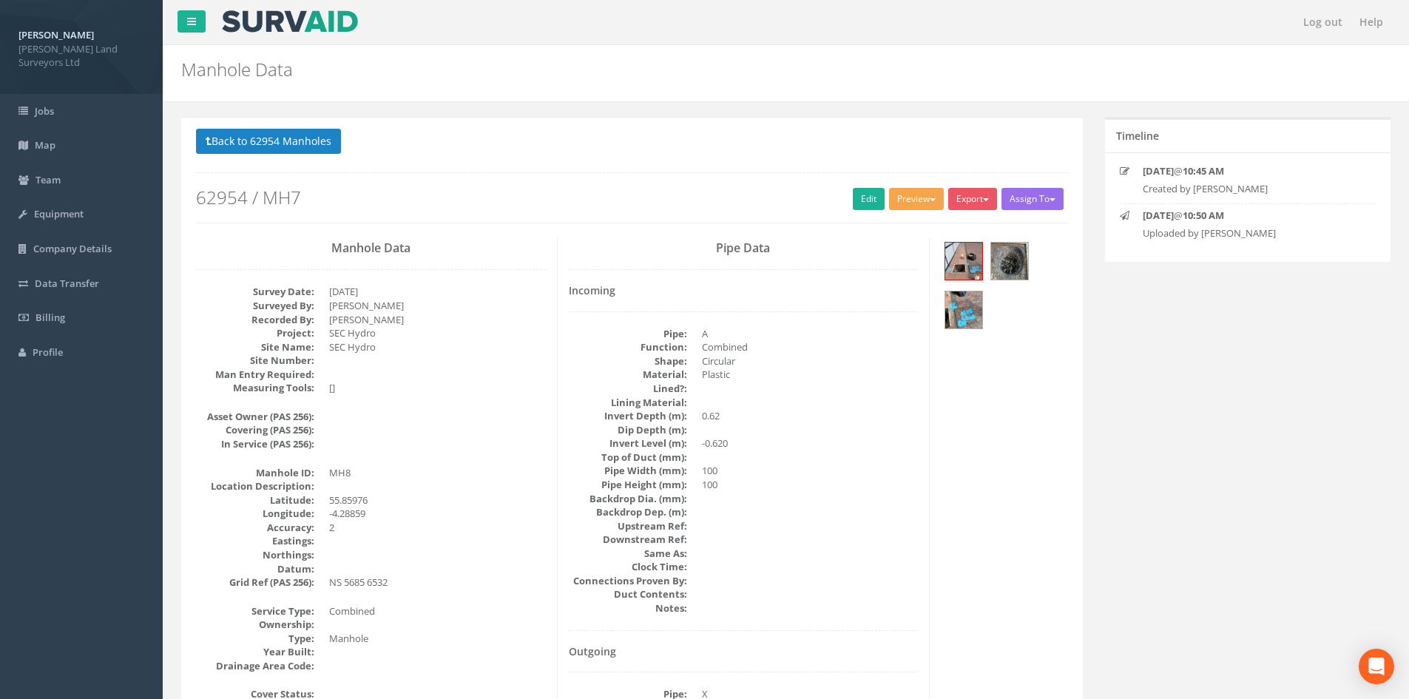
click at [930, 200] on span "button" at bounding box center [933, 199] width 6 height 3
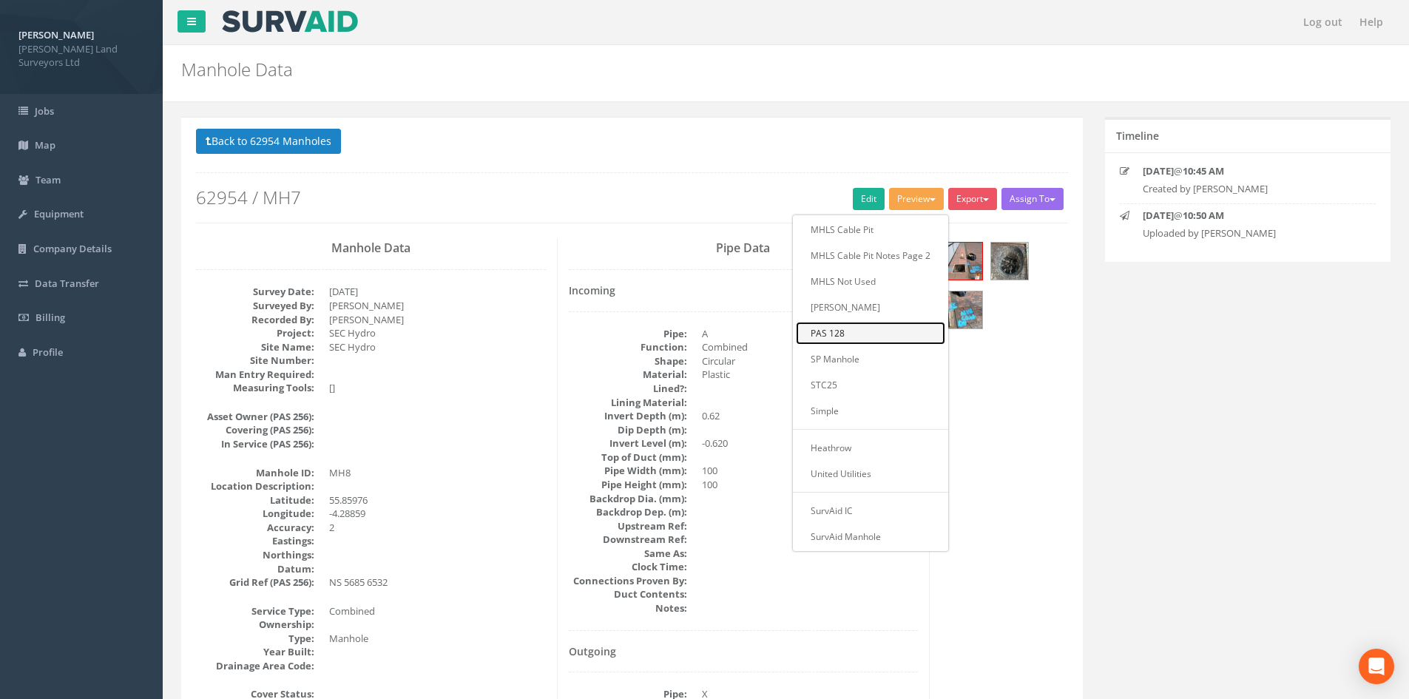
click at [804, 334] on link "PAS 128" at bounding box center [870, 333] width 149 height 23
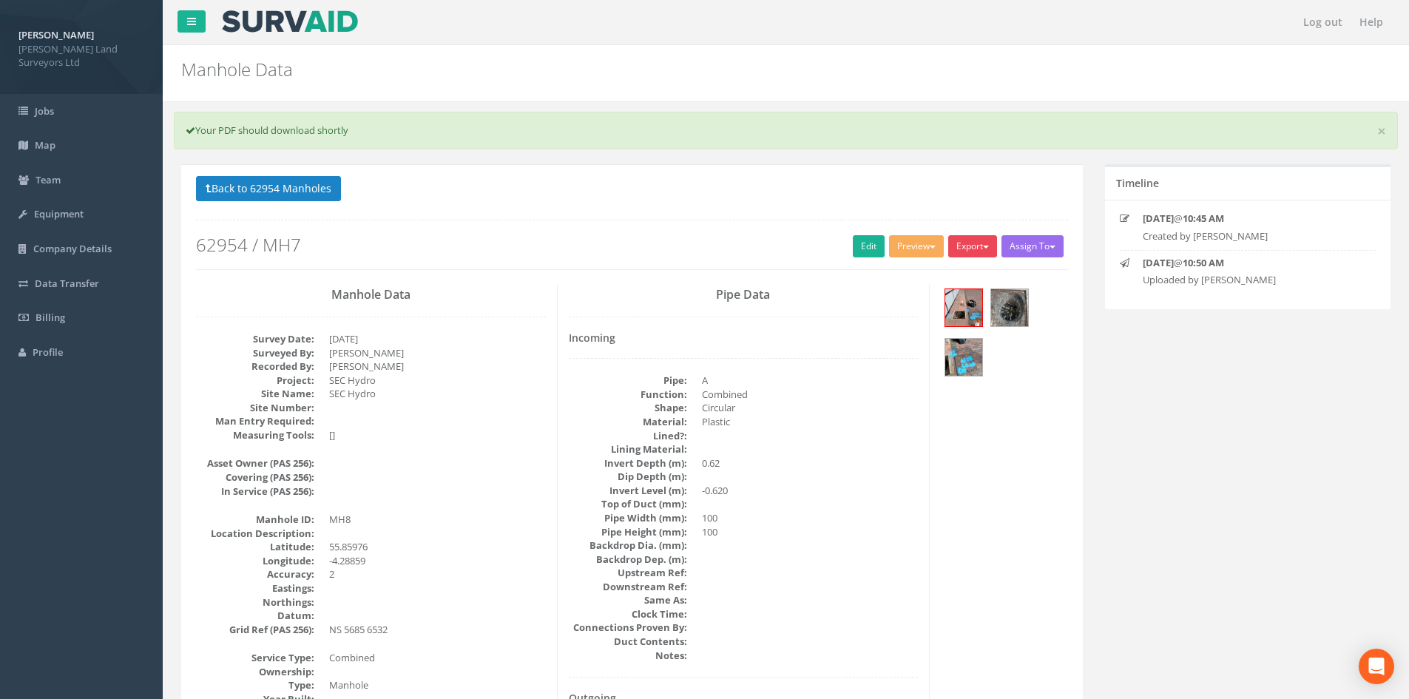
click at [962, 248] on button "Export" at bounding box center [972, 246] width 49 height 22
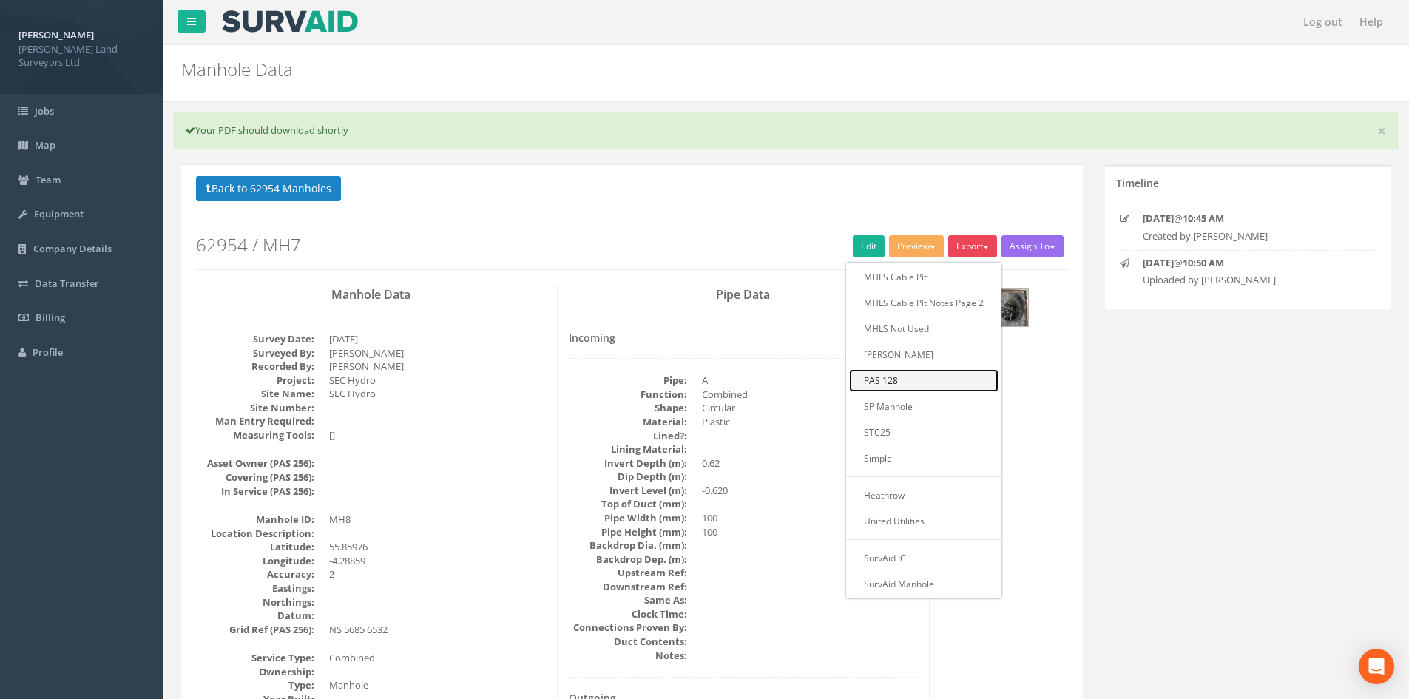
click at [933, 381] on link "PAS 128" at bounding box center [923, 380] width 149 height 23
